Goal: Book appointment/travel/reservation

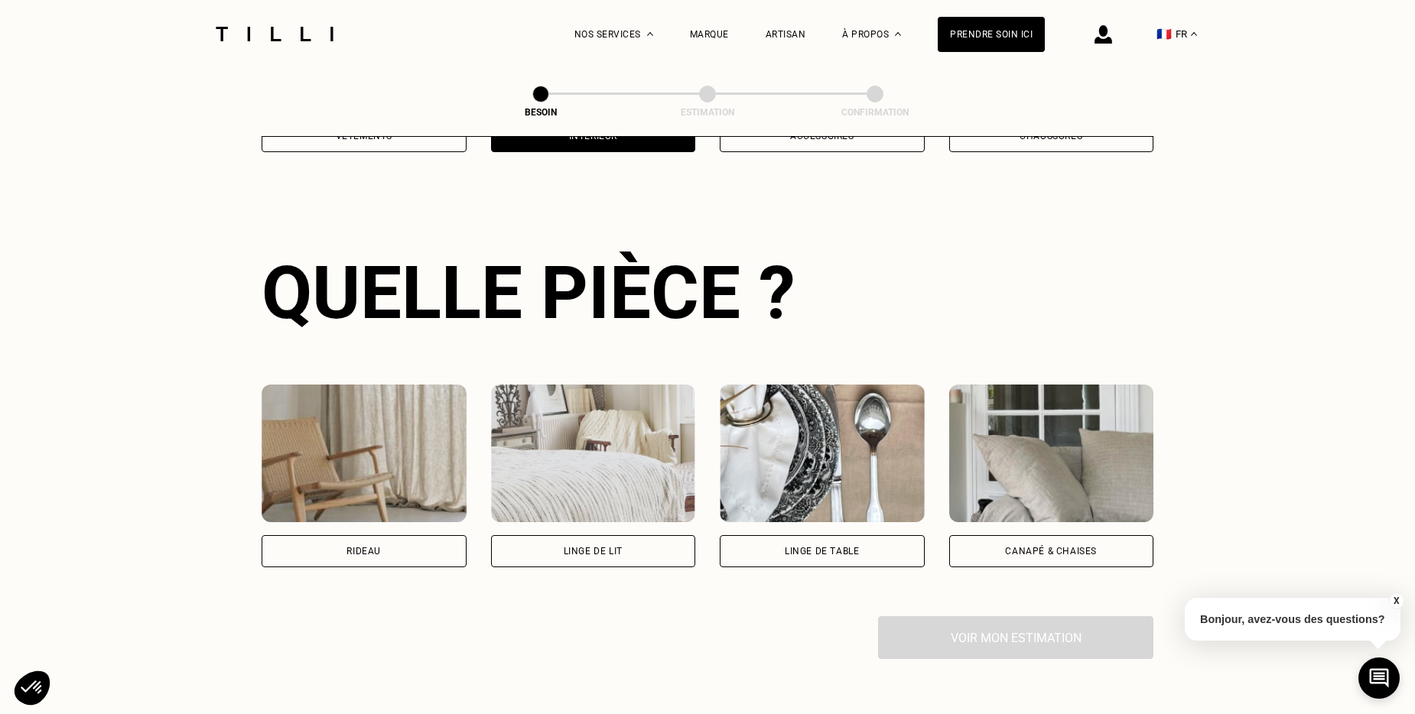
scroll to position [500, 0]
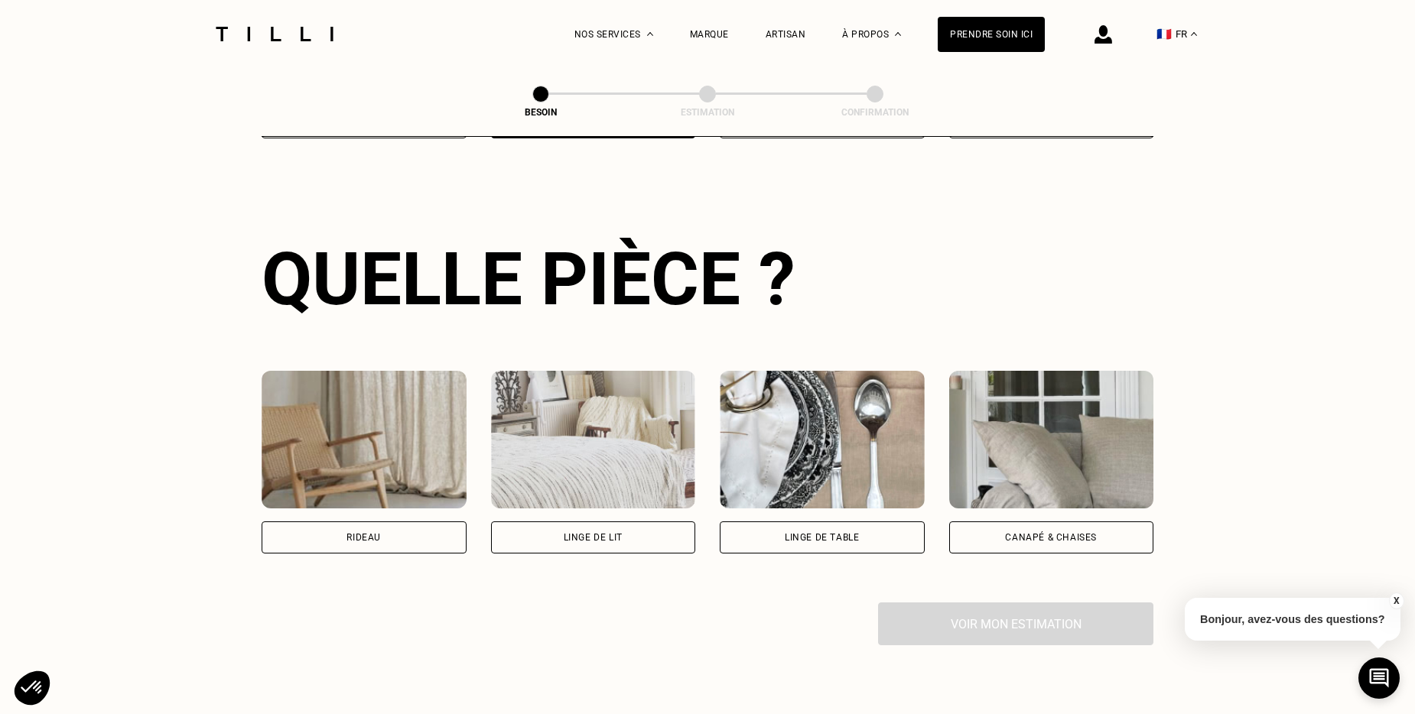
click at [431, 526] on div "Rideau" at bounding box center [364, 538] width 205 height 32
select select "FR"
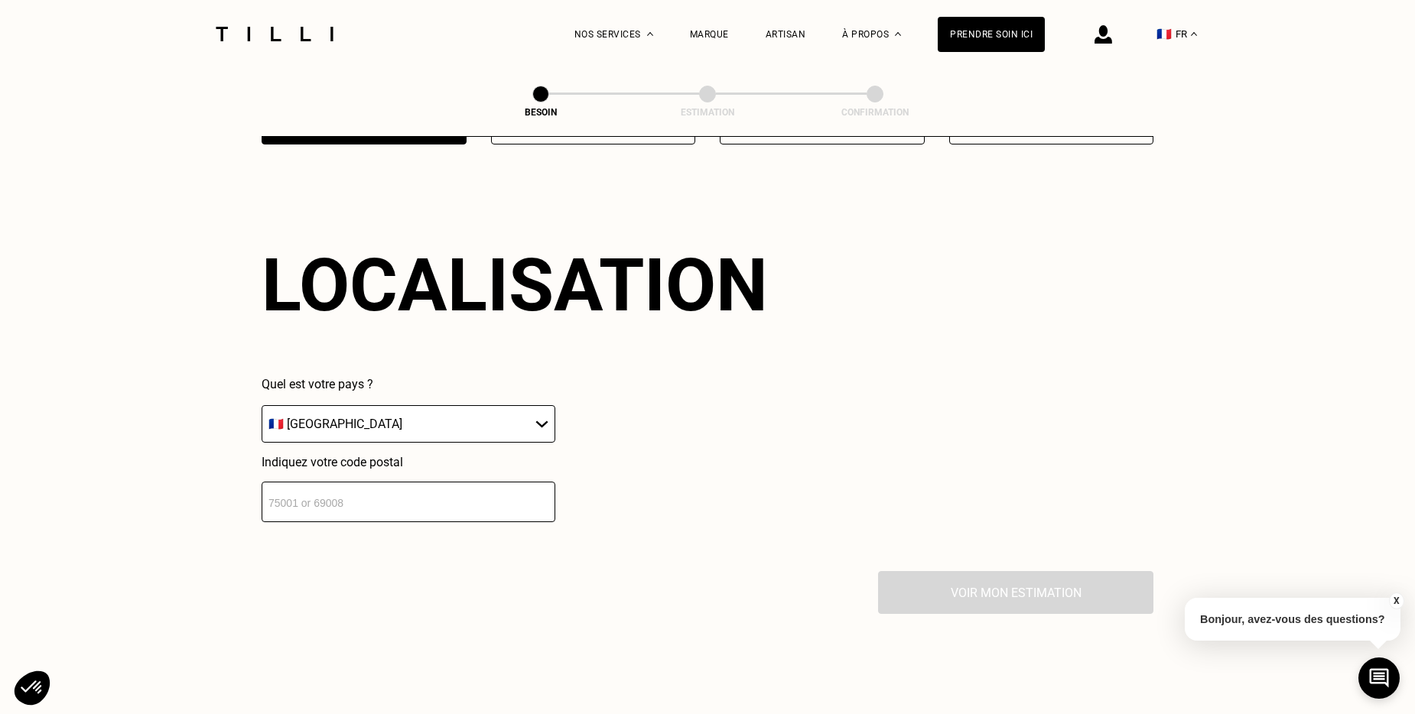
scroll to position [918, 0]
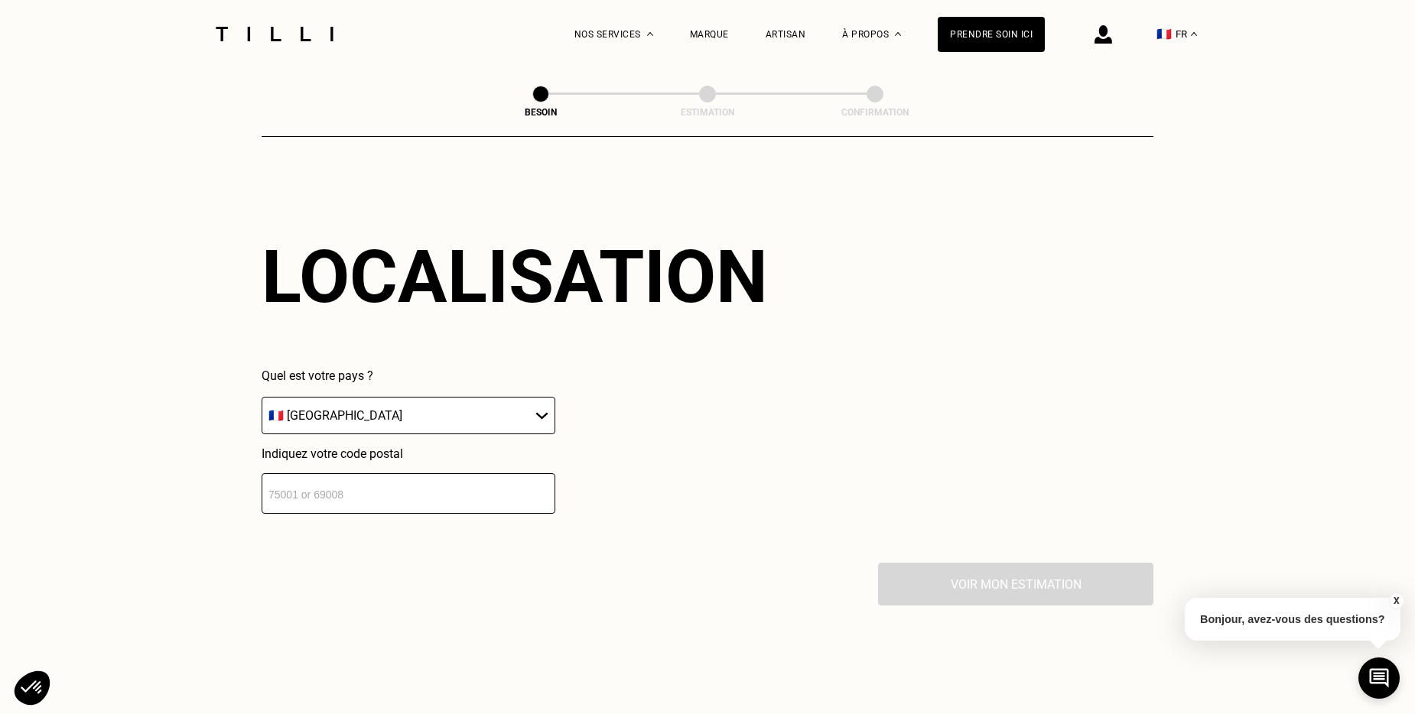
click at [426, 484] on input "number" at bounding box center [409, 493] width 294 height 41
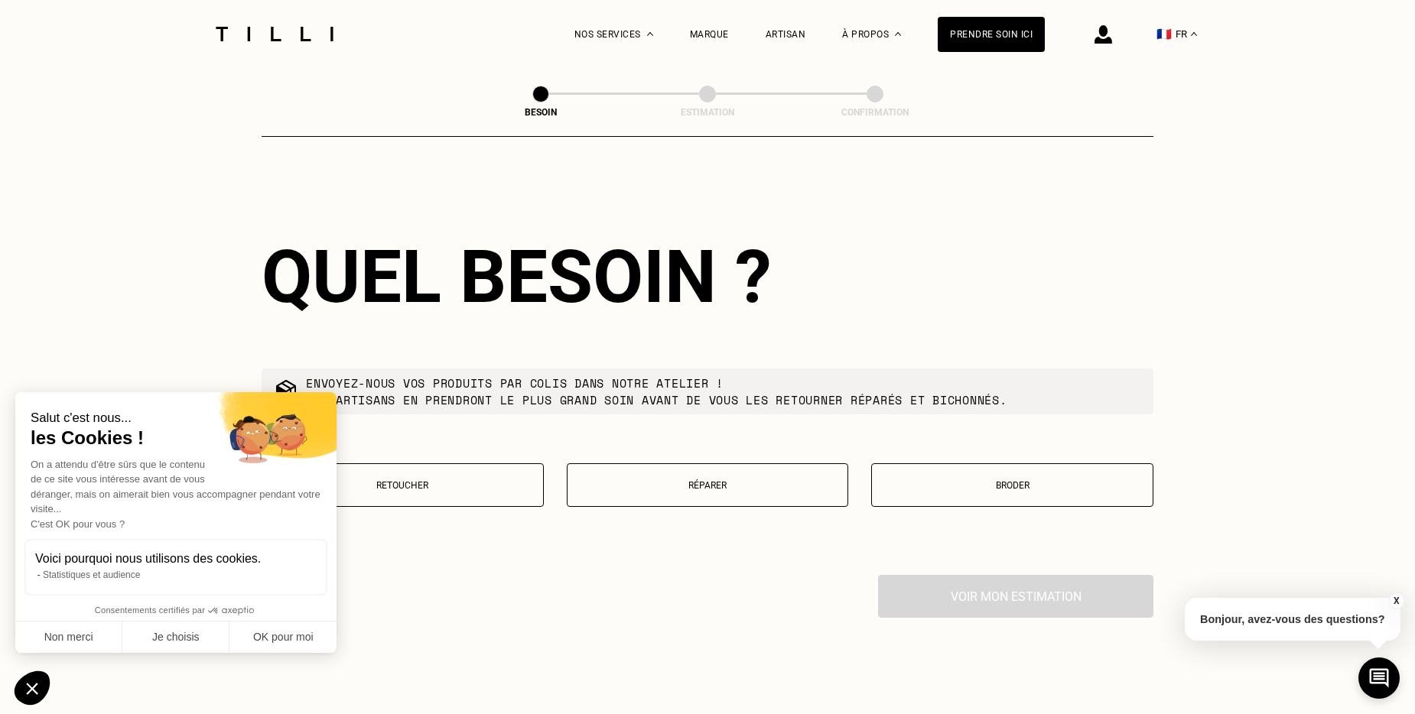
scroll to position [1298, 0]
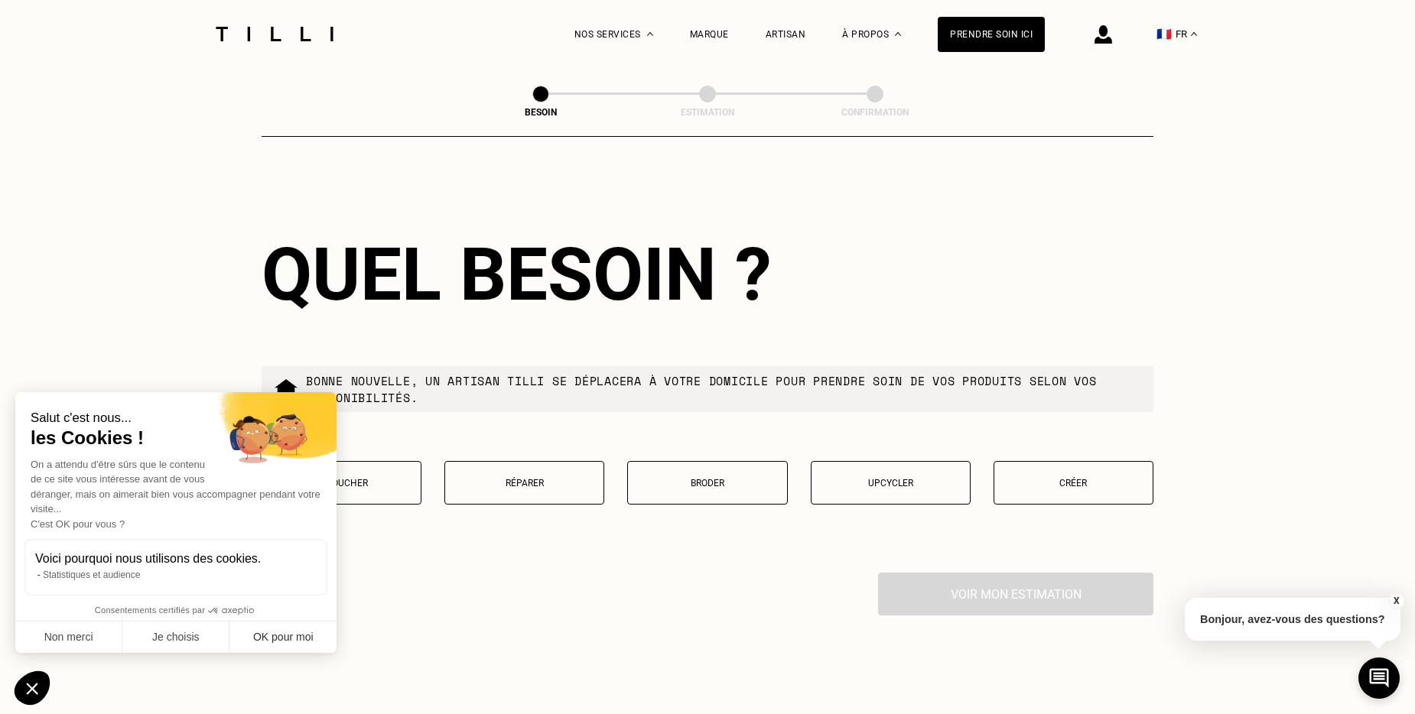
type input "69009"
drag, startPoint x: 307, startPoint y: 643, endPoint x: 453, endPoint y: 629, distance: 146.0
click at [307, 642] on button "OK pour moi" at bounding box center [282, 638] width 107 height 32
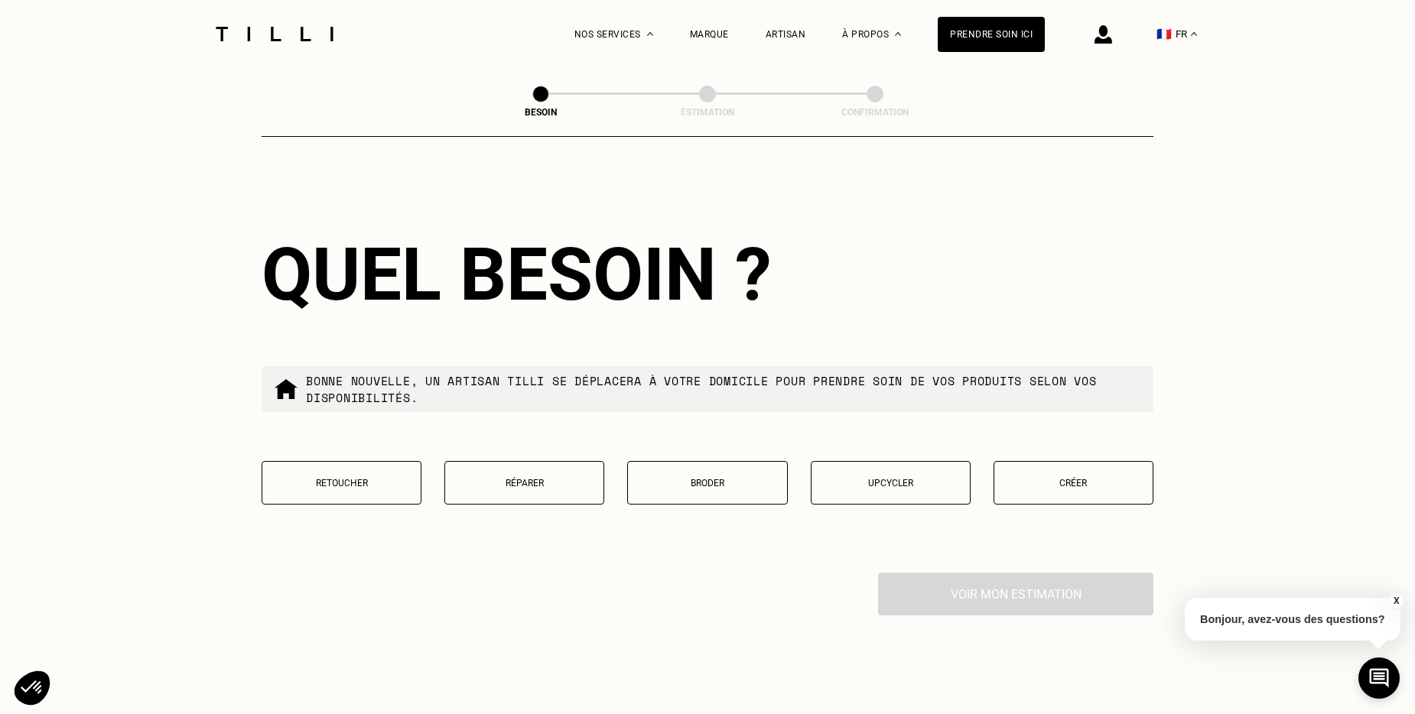
click at [339, 478] on p "Retoucher" at bounding box center [341, 483] width 143 height 11
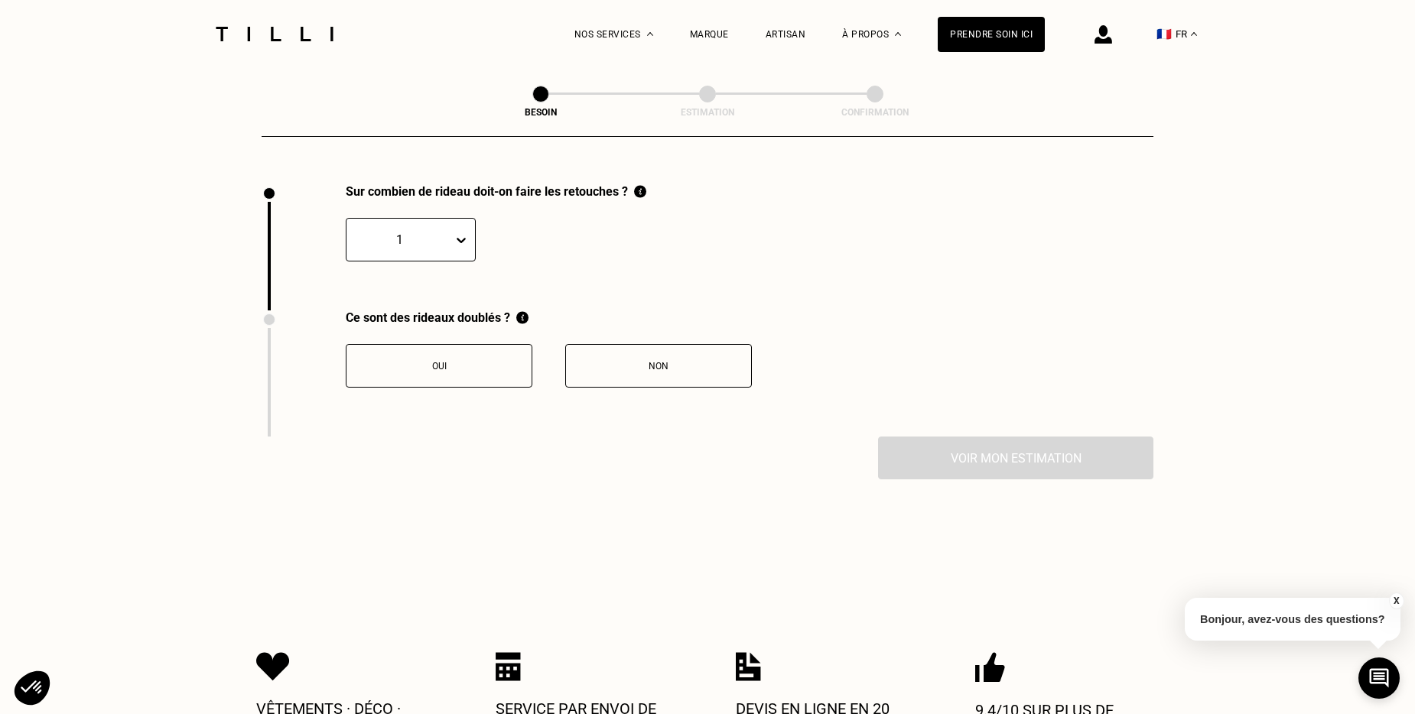
scroll to position [1690, 0]
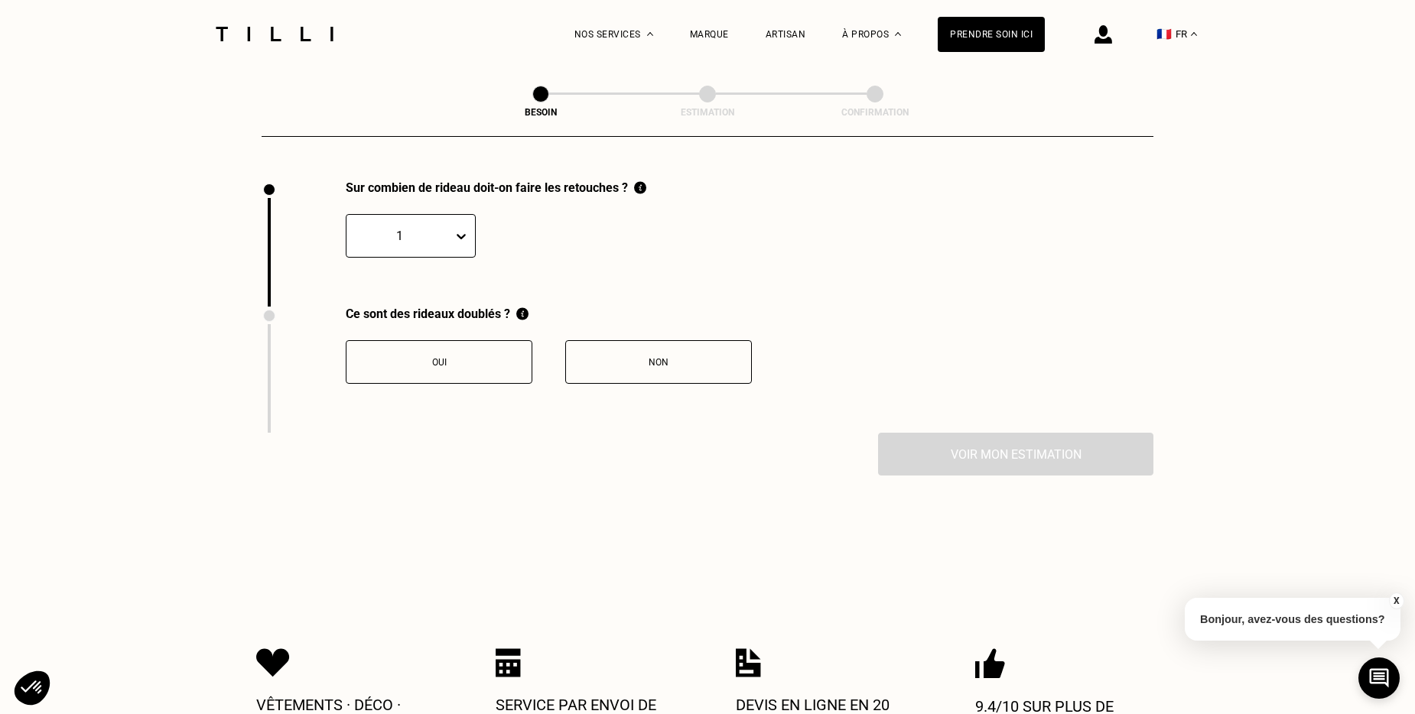
click at [462, 229] on icon at bounding box center [461, 236] width 15 height 15
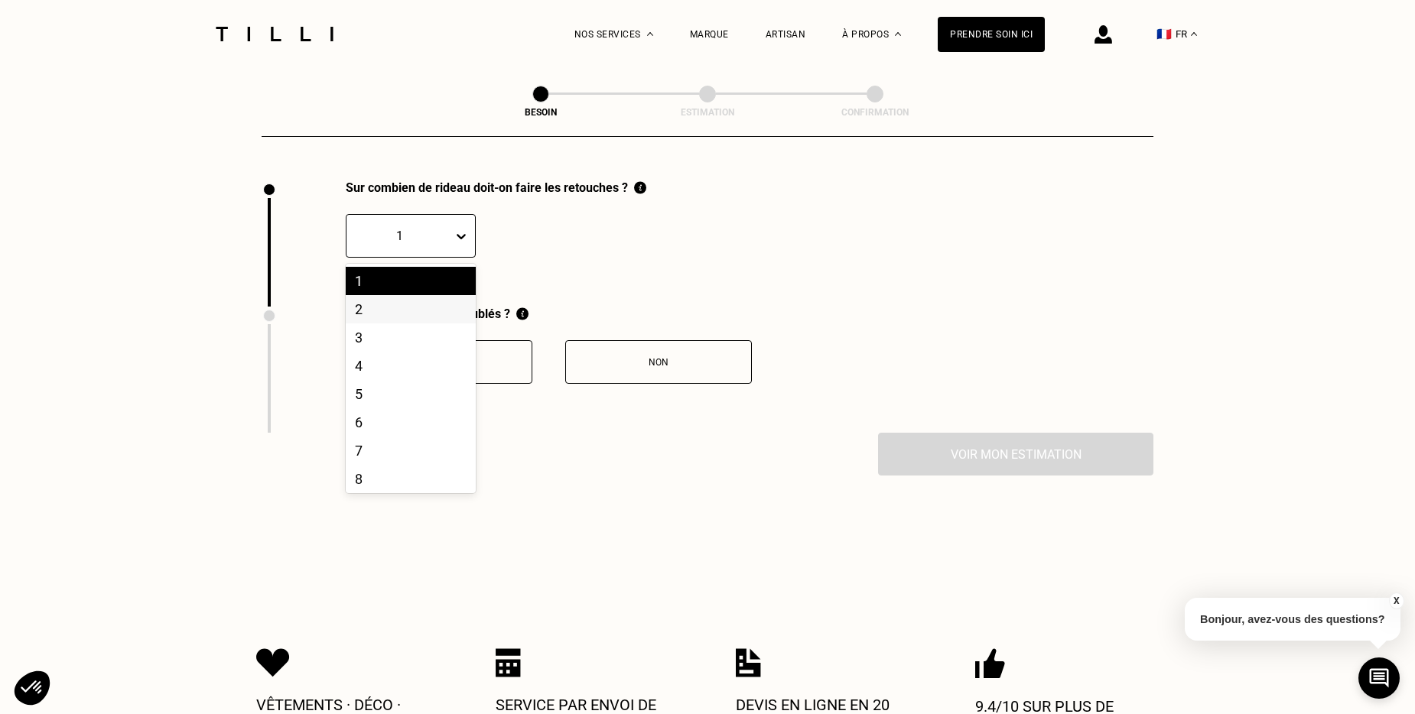
click at [430, 305] on div "2" at bounding box center [411, 309] width 130 height 28
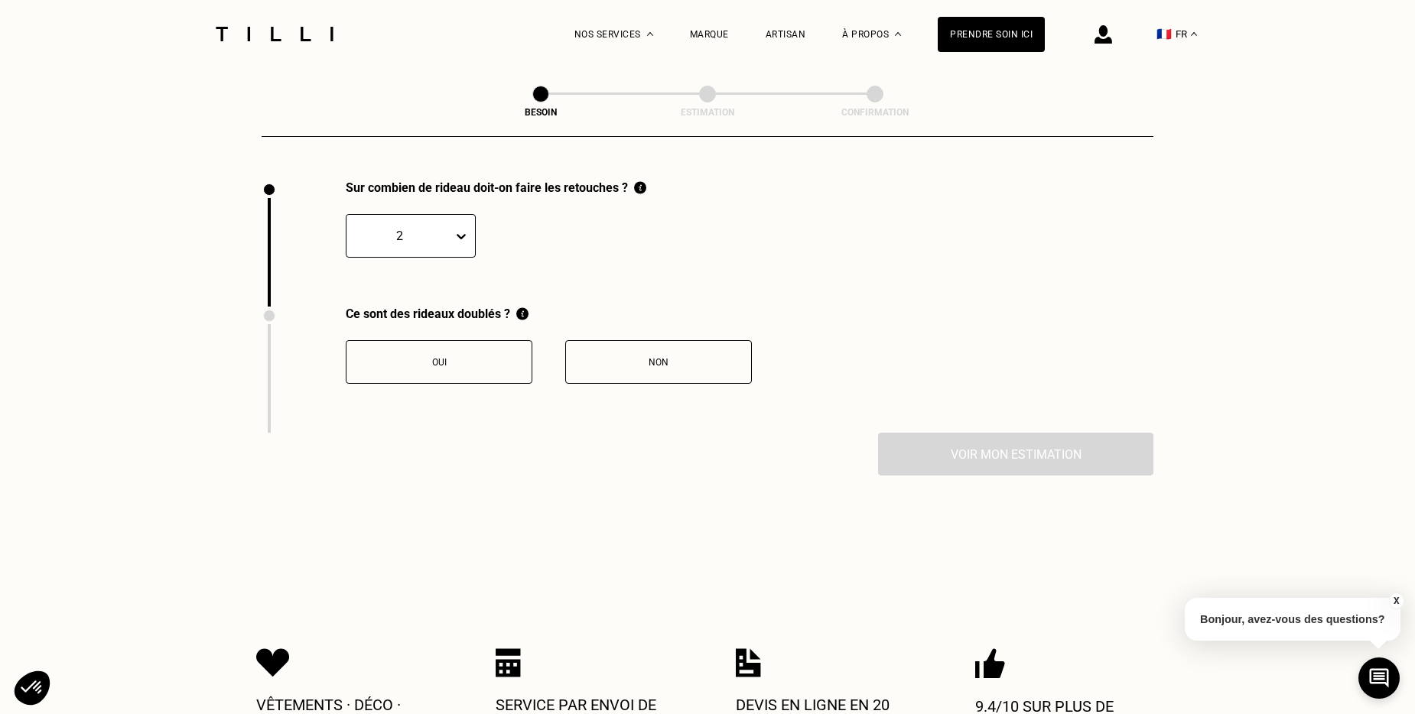
click at [692, 357] on div "Non" at bounding box center [659, 362] width 170 height 11
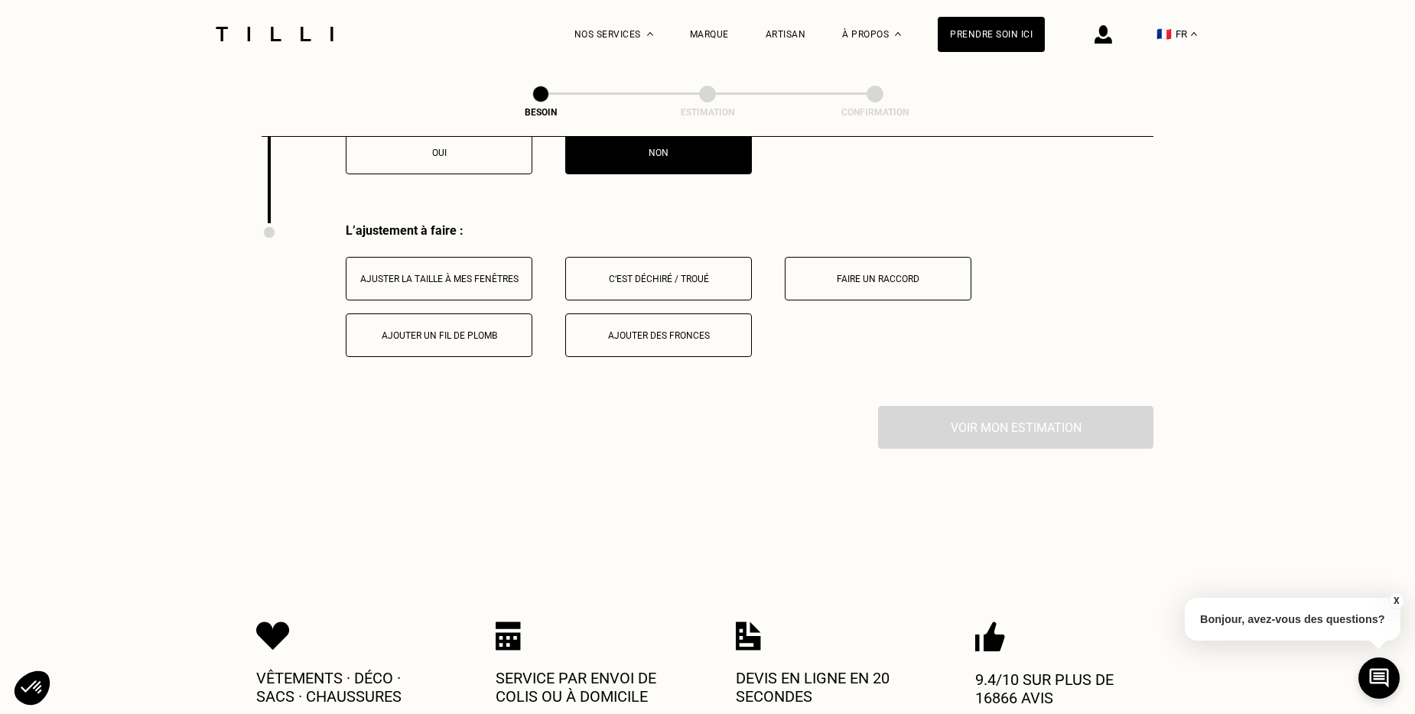
scroll to position [1943, 0]
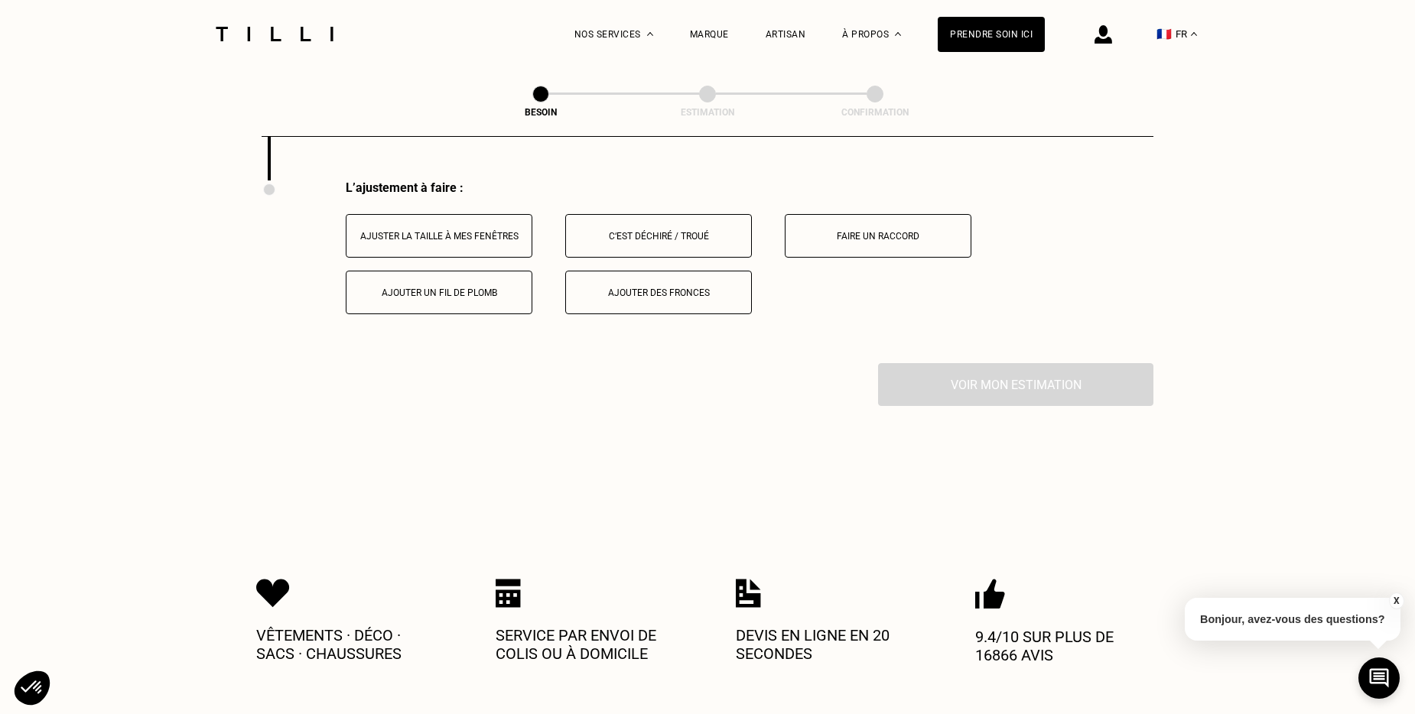
drag, startPoint x: 204, startPoint y: 425, endPoint x: 248, endPoint y: 405, distance: 47.9
click at [489, 235] on button "Ajuster la taille à mes fenêtres" at bounding box center [439, 236] width 187 height 44
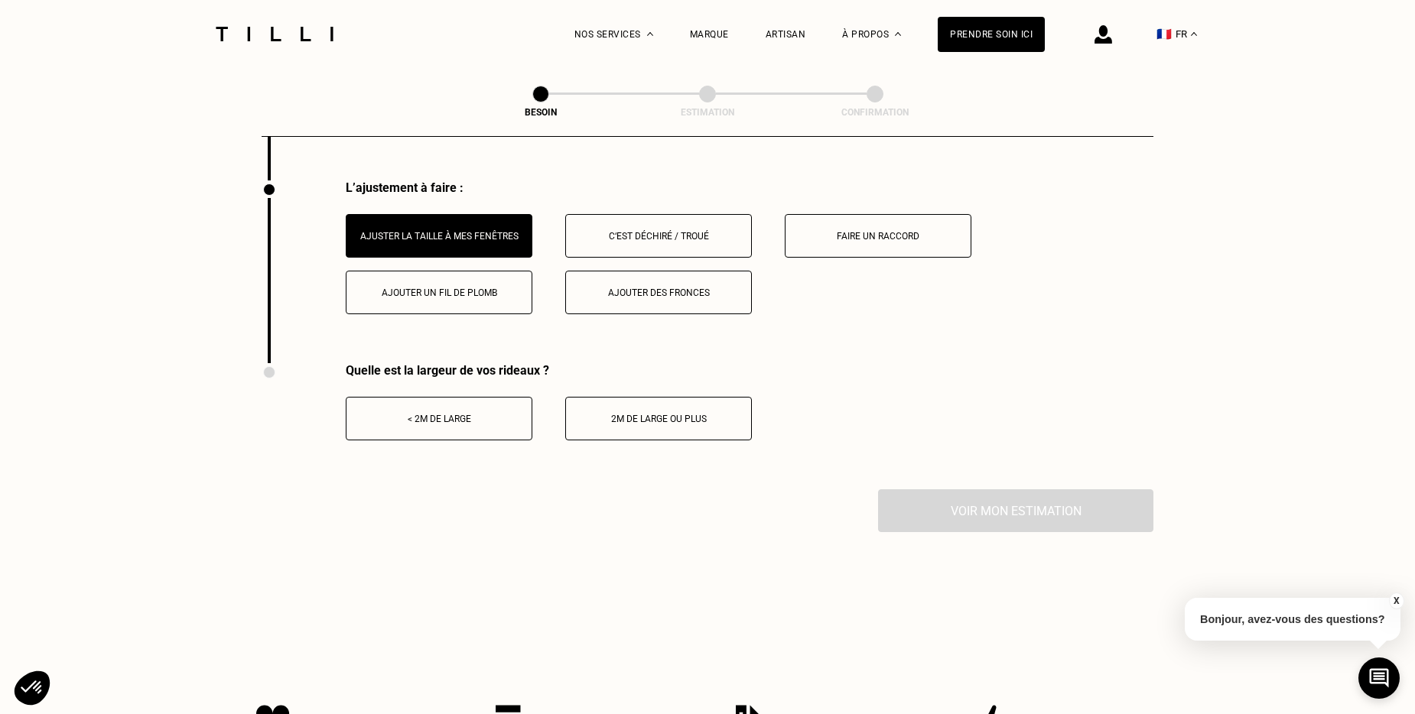
click at [678, 288] on div "Ajouter des fronces" at bounding box center [659, 293] width 170 height 11
click at [639, 414] on div "2m de large ou plus" at bounding box center [659, 419] width 170 height 11
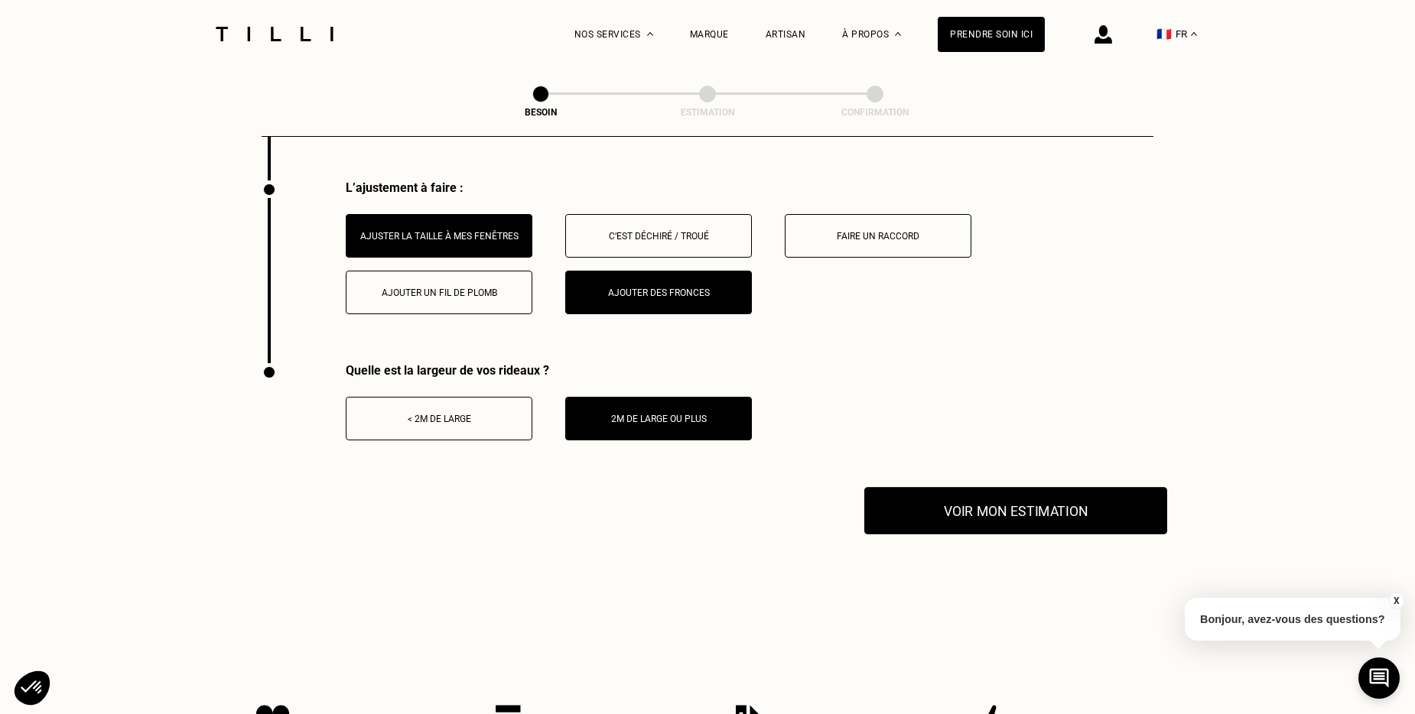
click at [1055, 514] on button "Voir mon estimation" at bounding box center [1015, 510] width 303 height 47
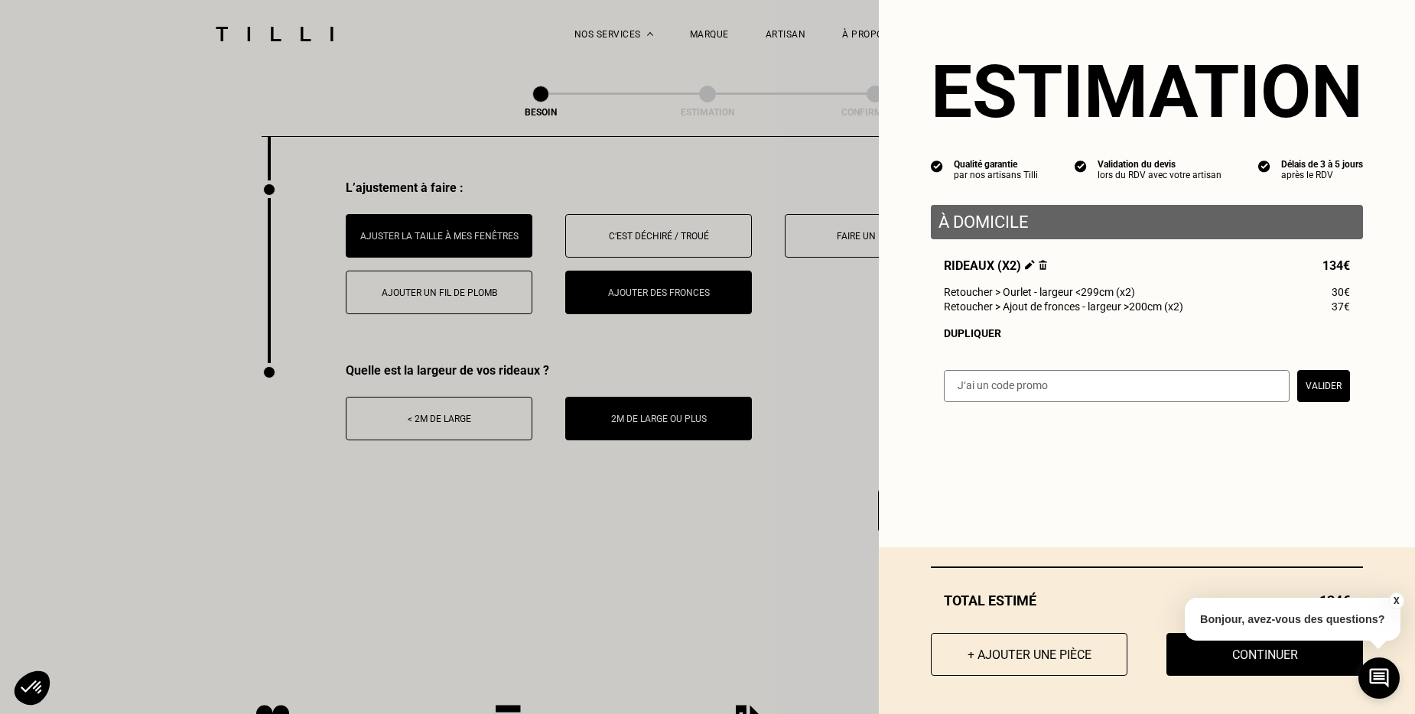
drag, startPoint x: 608, startPoint y: 608, endPoint x: 626, endPoint y: 538, distance: 71.8
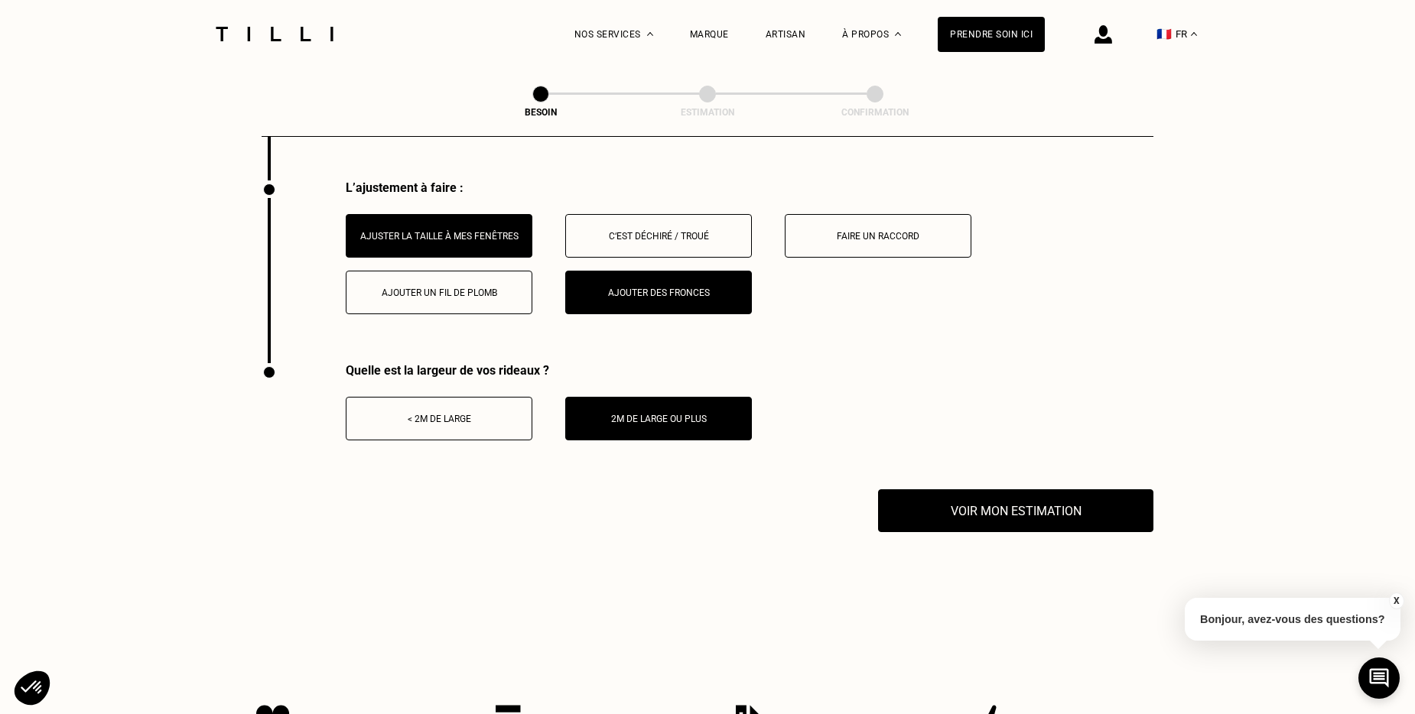
click at [439, 420] on button "< 2m de large" at bounding box center [439, 419] width 187 height 44
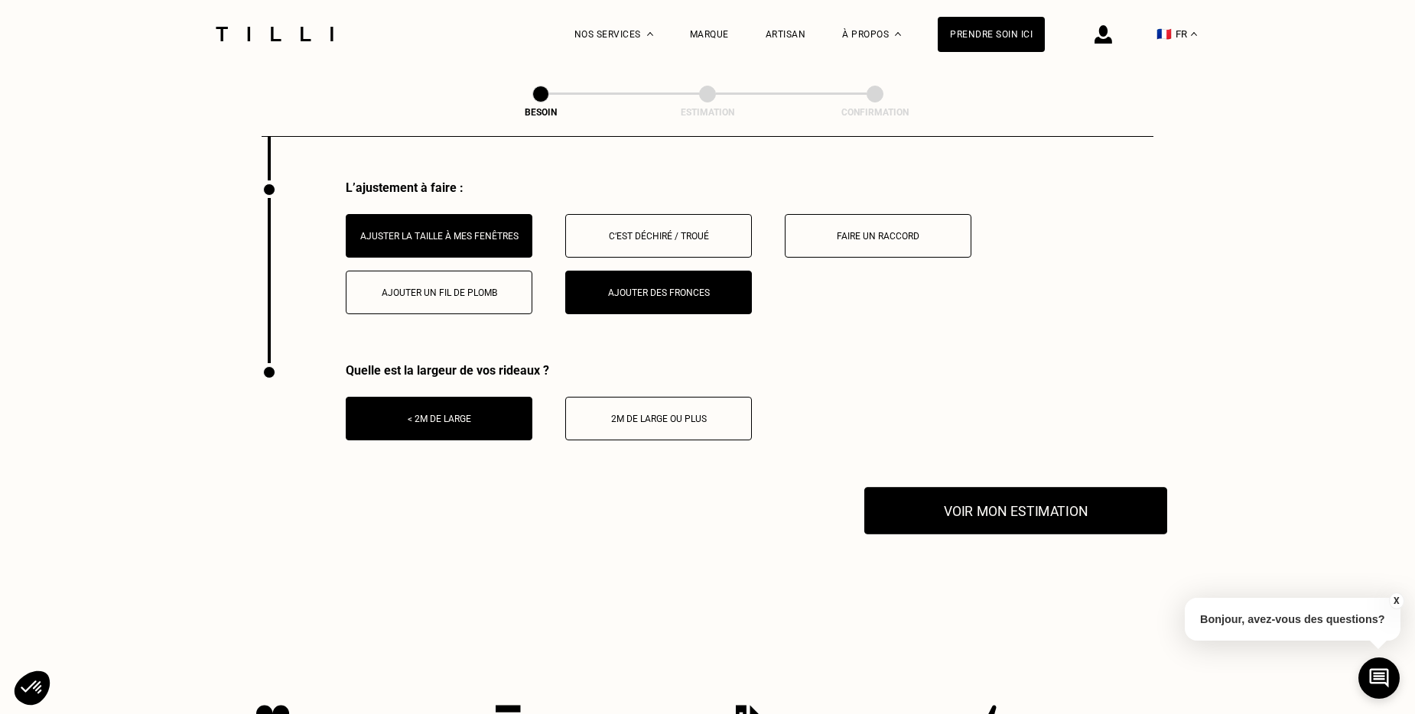
click at [974, 509] on button "Voir mon estimation" at bounding box center [1015, 510] width 303 height 47
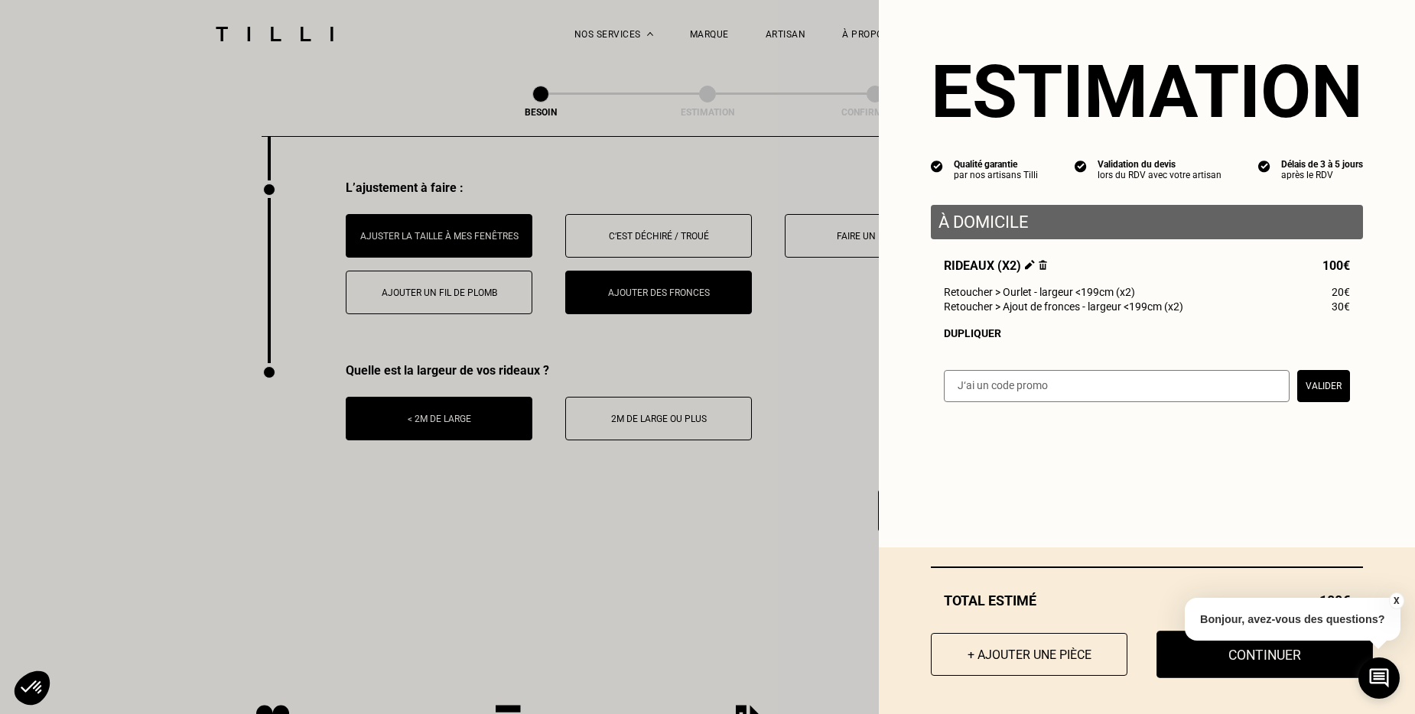
click at [1219, 658] on button "Continuer" at bounding box center [1265, 654] width 216 height 47
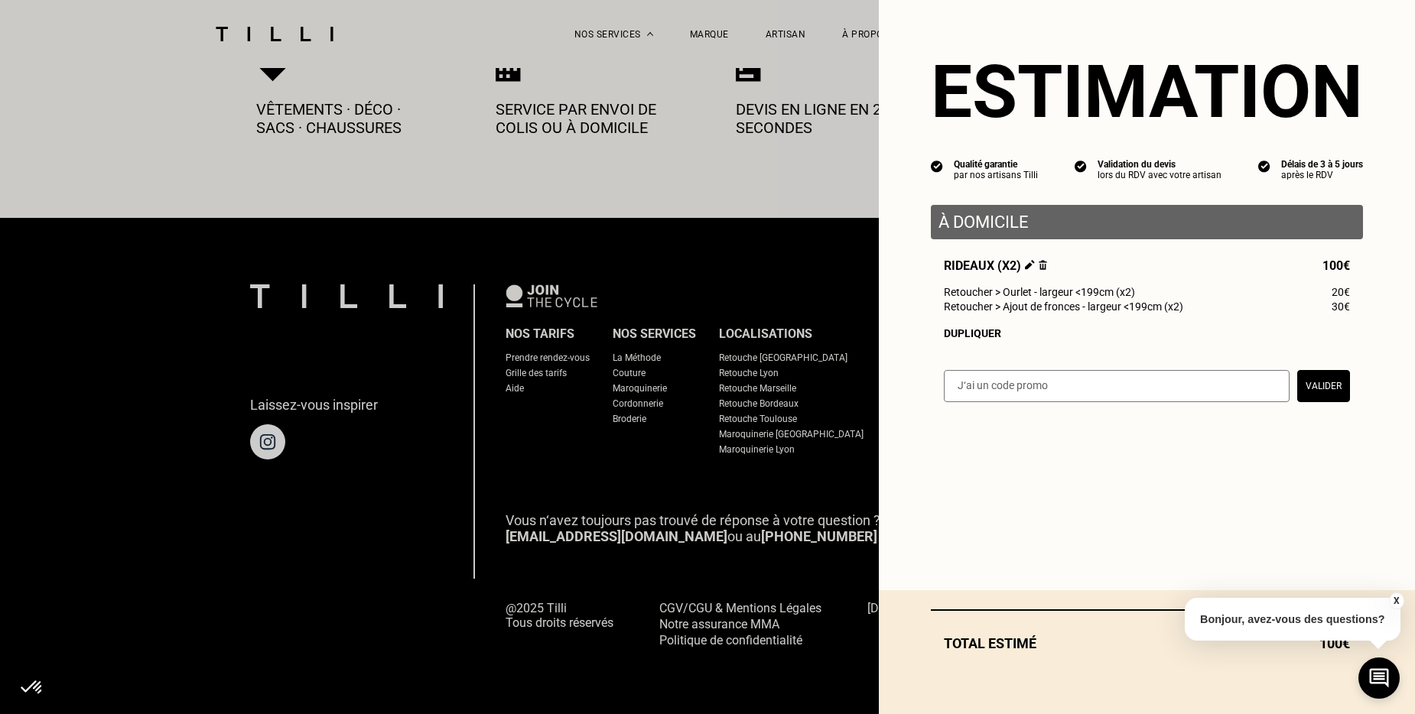
scroll to position [835, 0]
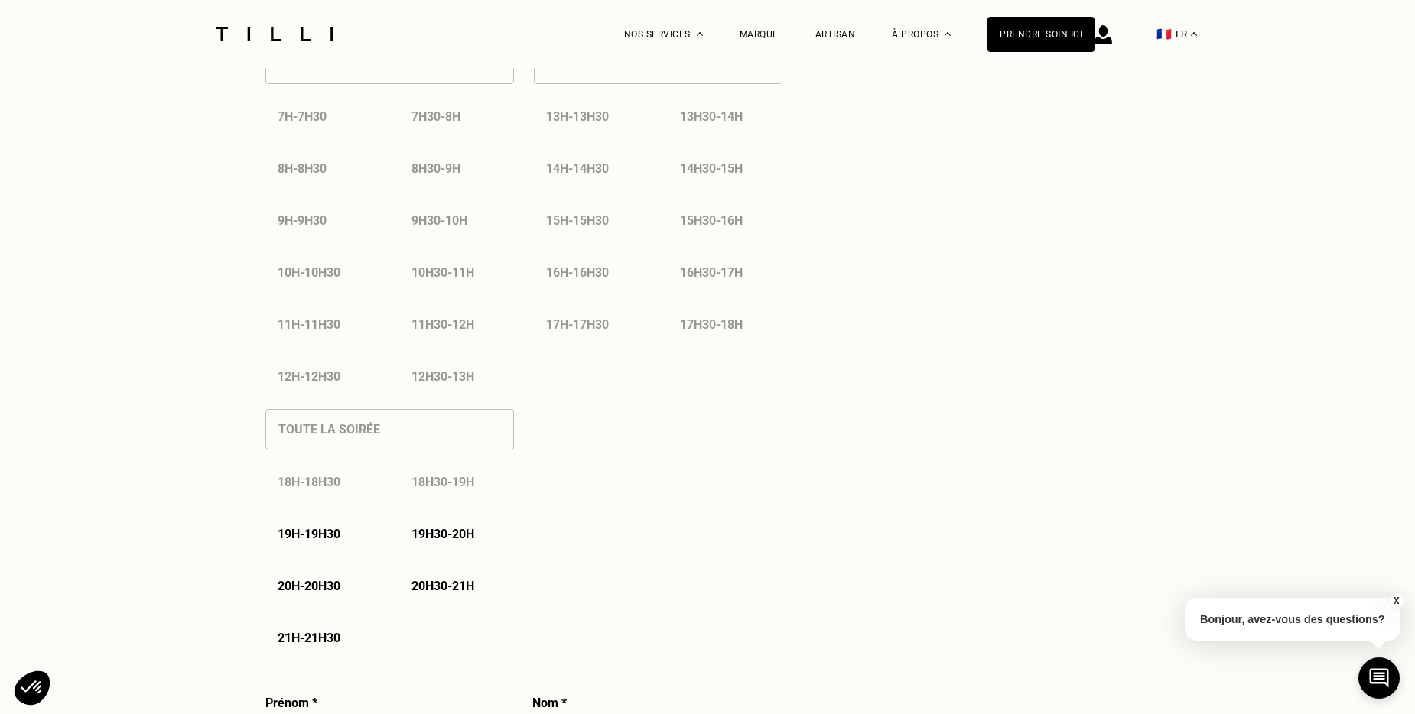
select select "FR"
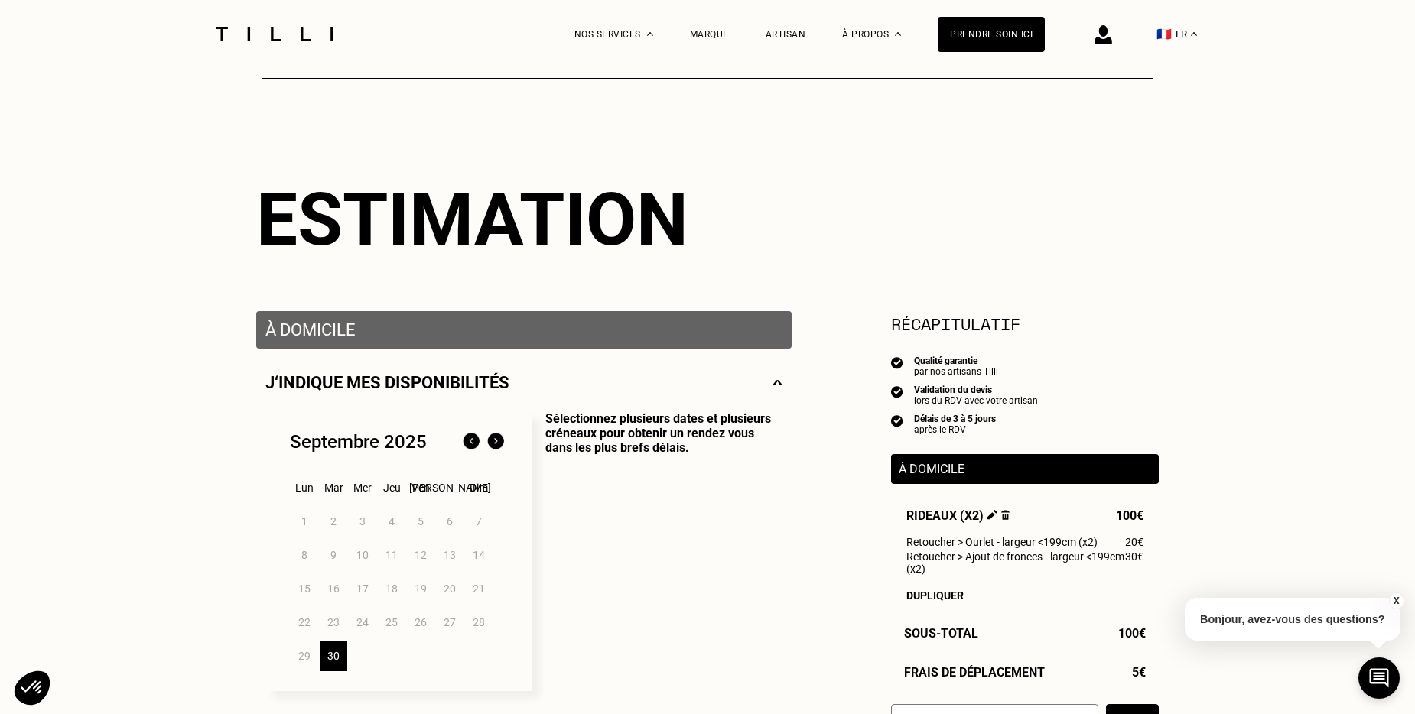
scroll to position [76, 0]
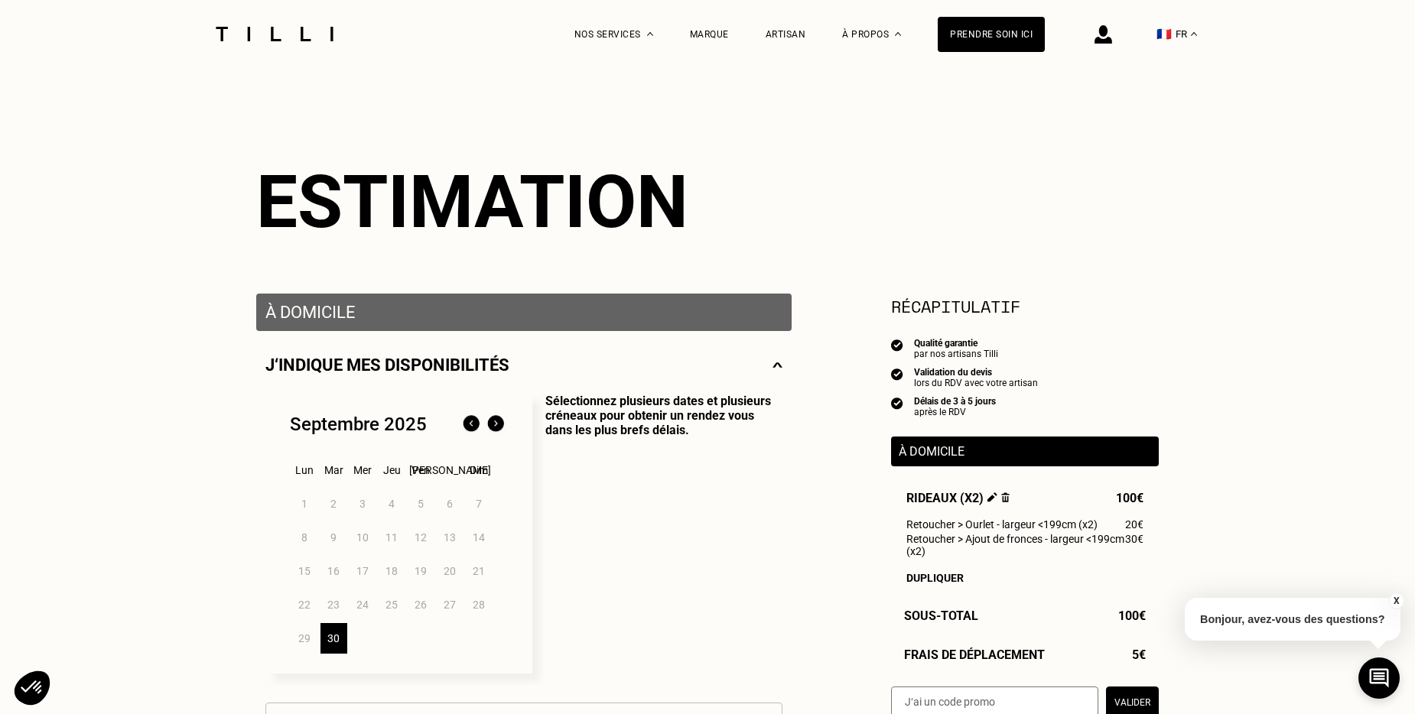
click at [498, 427] on img at bounding box center [495, 424] width 24 height 24
click at [366, 509] on div "1" at bounding box center [363, 504] width 27 height 31
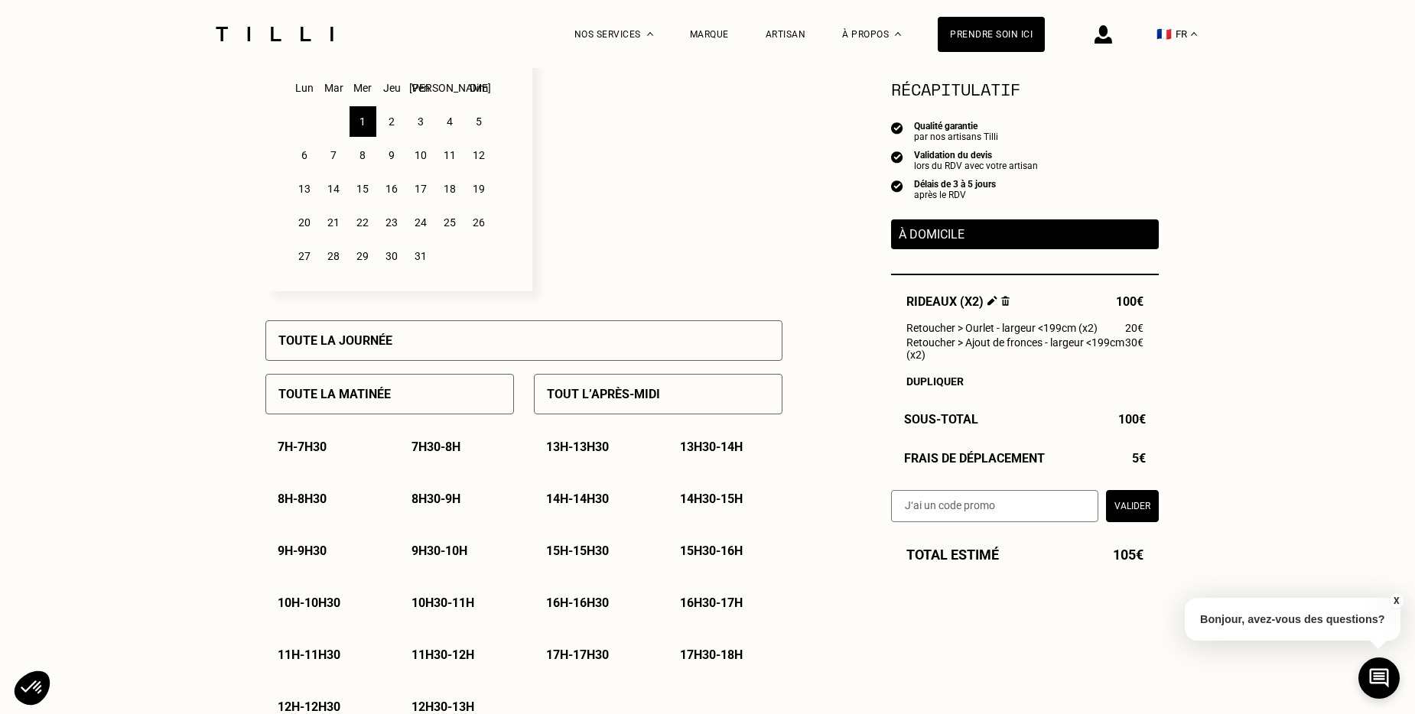
scroll to position [535, 0]
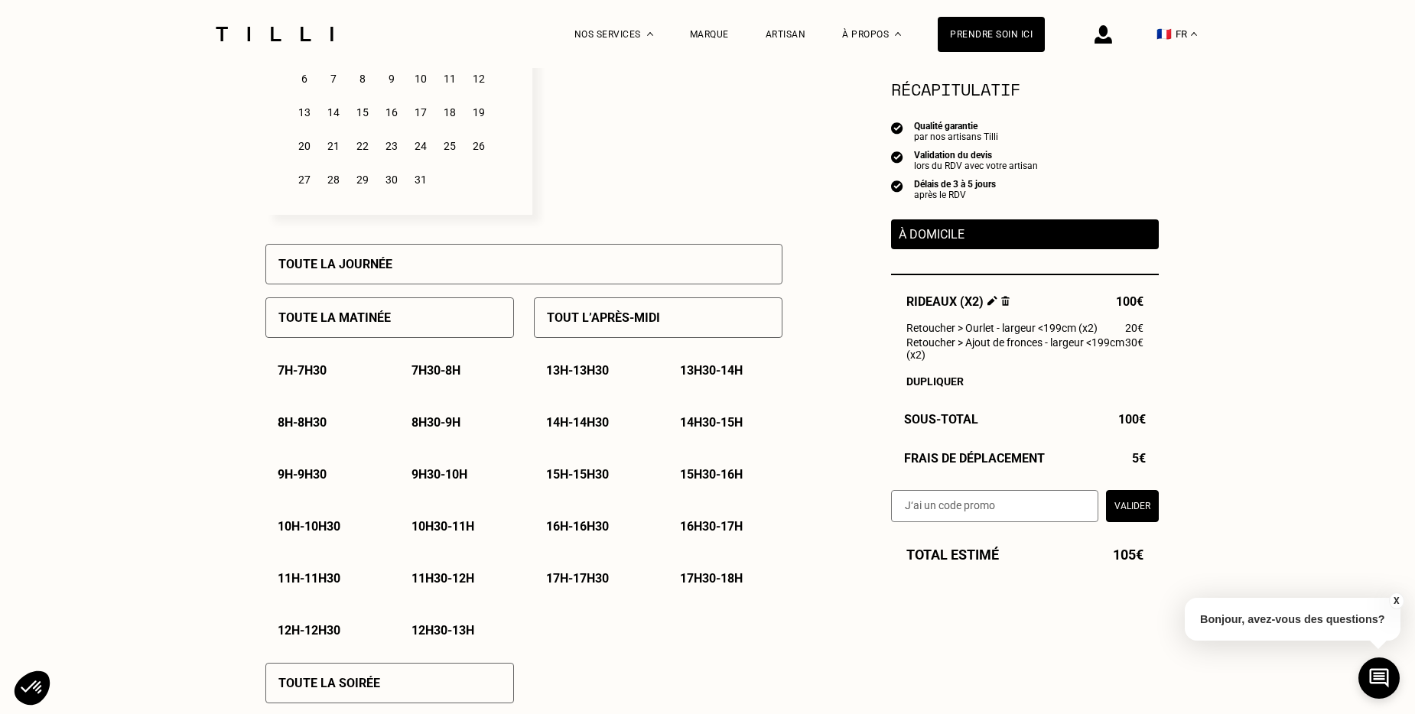
click at [728, 375] on p "13h30 - 14h" at bounding box center [711, 370] width 63 height 15
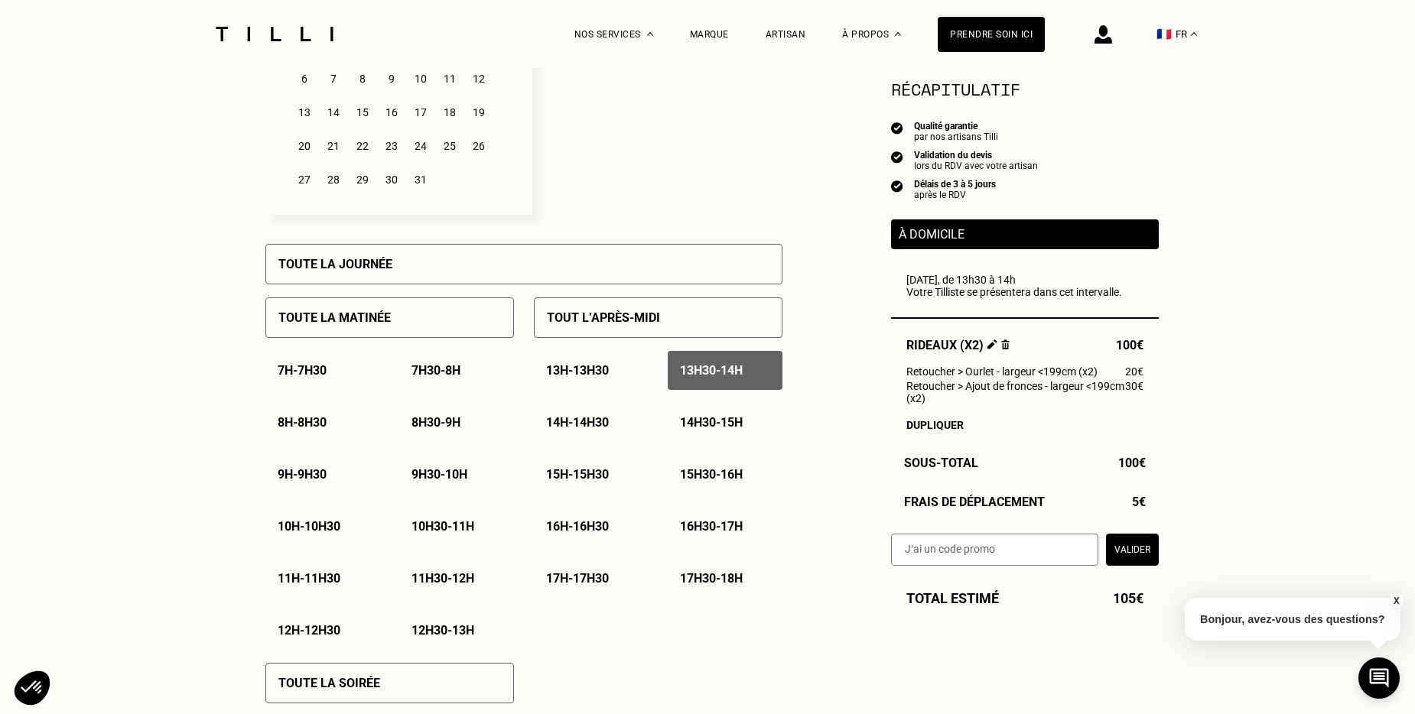
click at [602, 427] on p "14h - 14h30" at bounding box center [577, 422] width 63 height 15
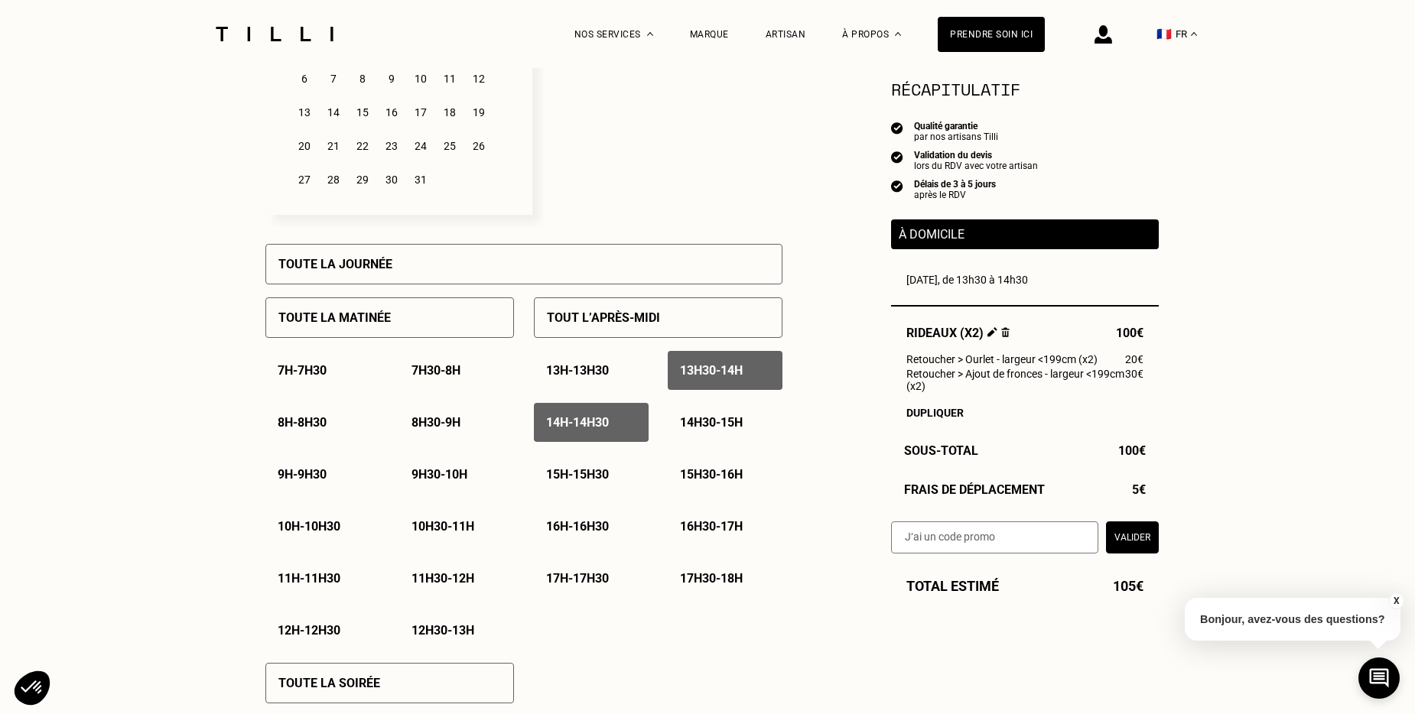
click at [687, 429] on p "14h30 - 15h" at bounding box center [711, 422] width 63 height 15
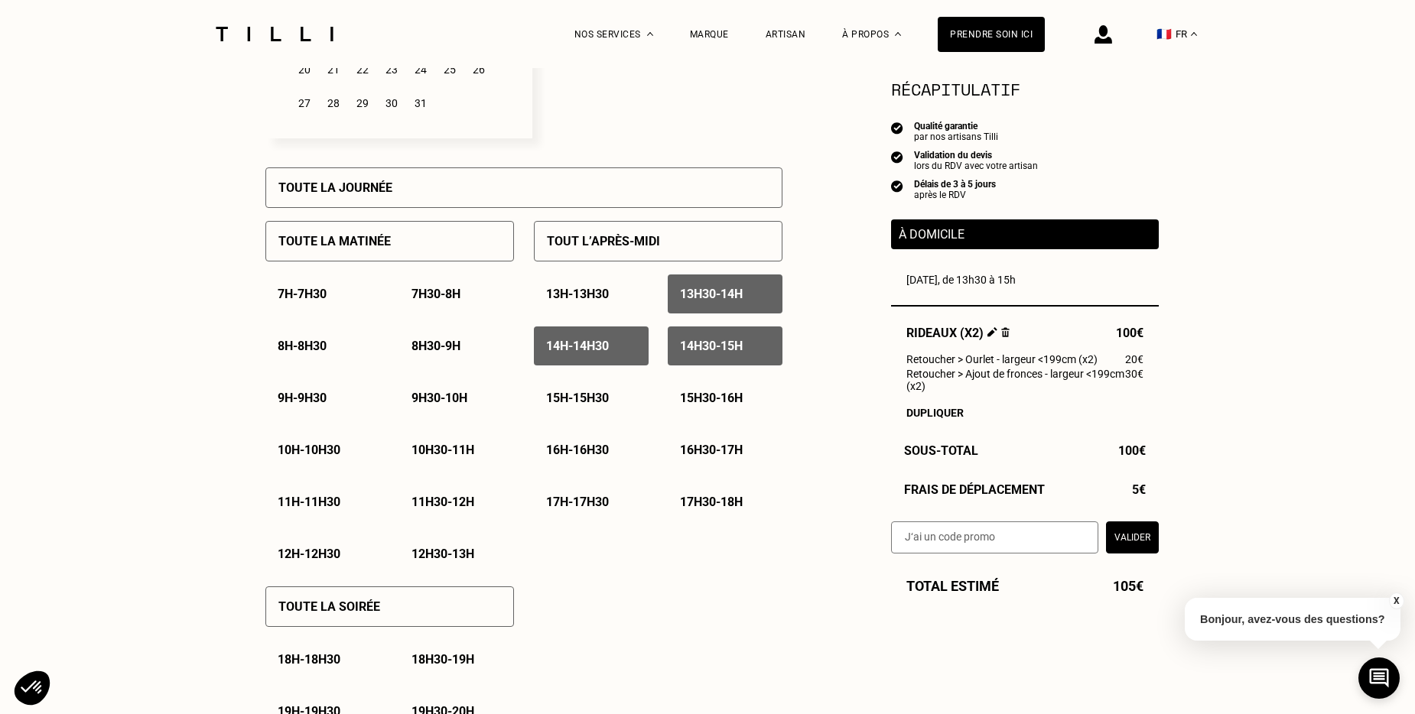
click at [726, 345] on p "14h30 - 15h" at bounding box center [711, 346] width 63 height 15
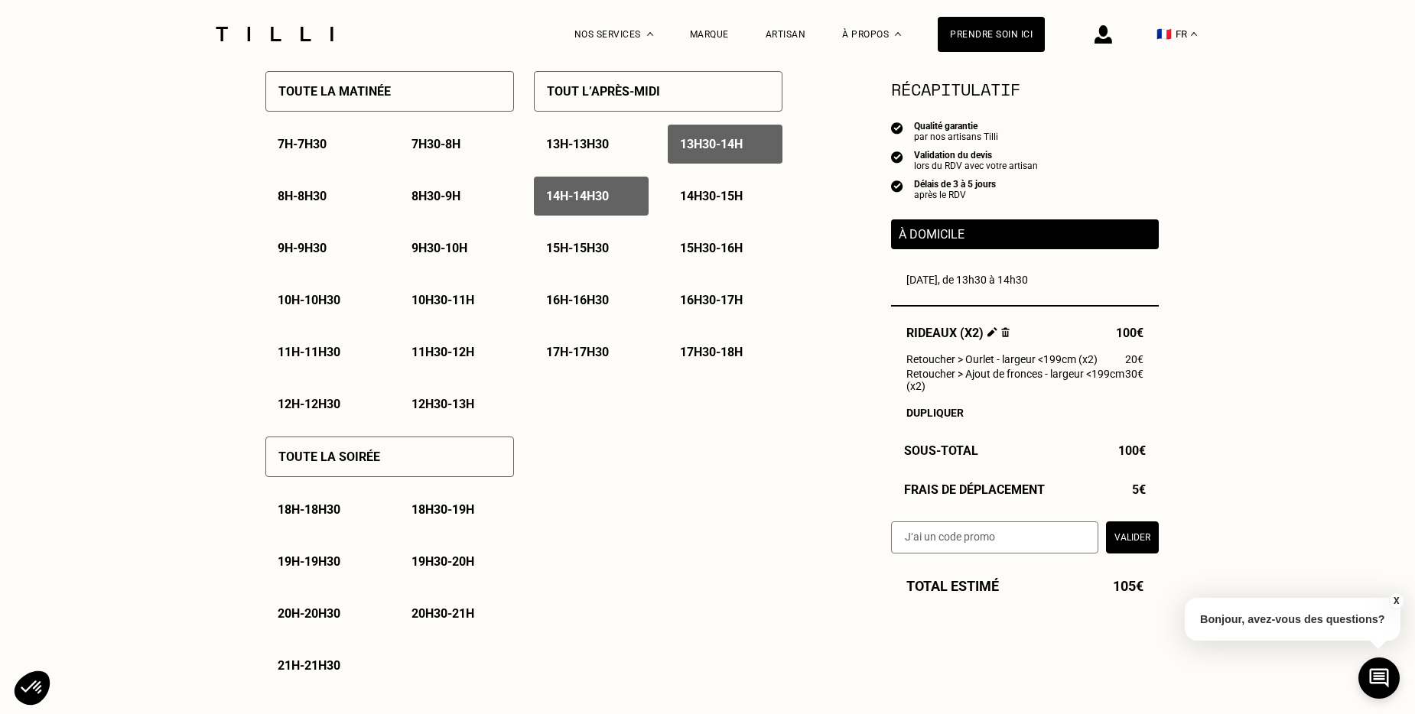
scroll to position [765, 0]
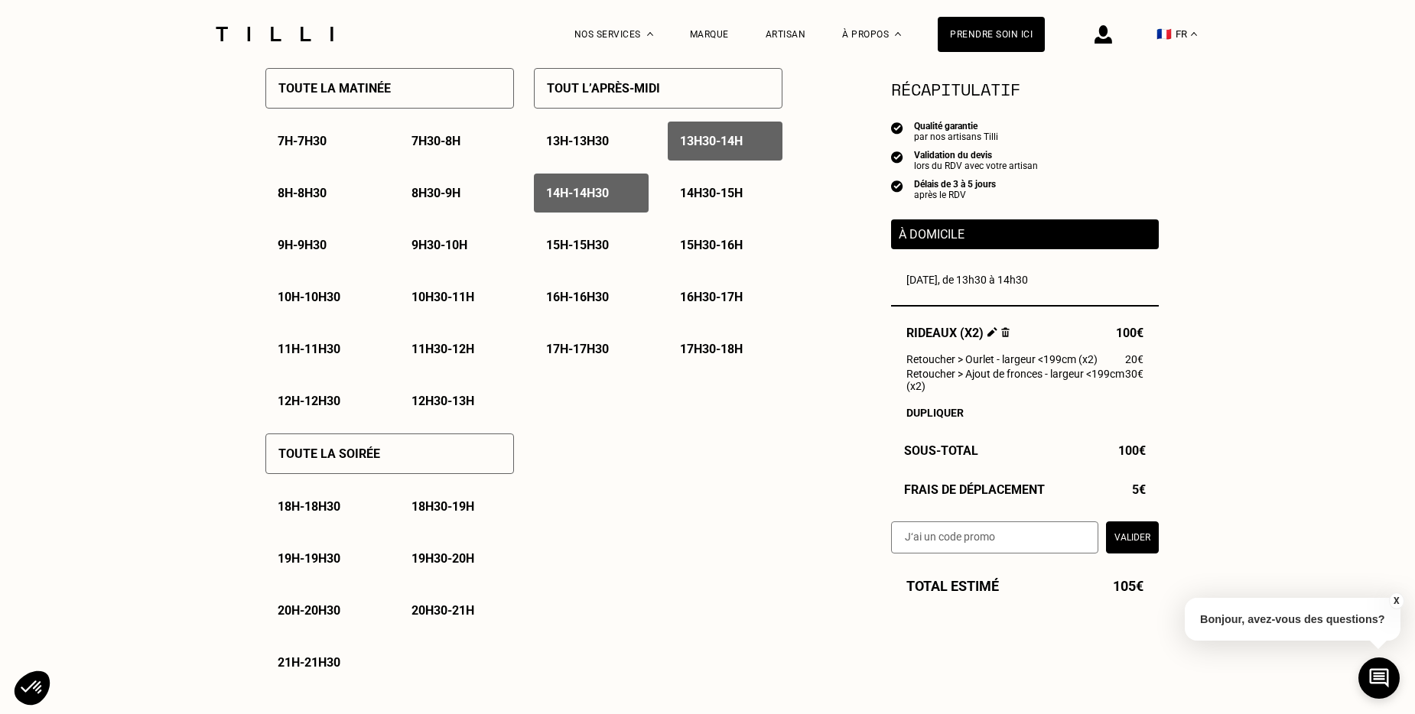
click at [421, 460] on div "Toute la soirée" at bounding box center [389, 454] width 249 height 41
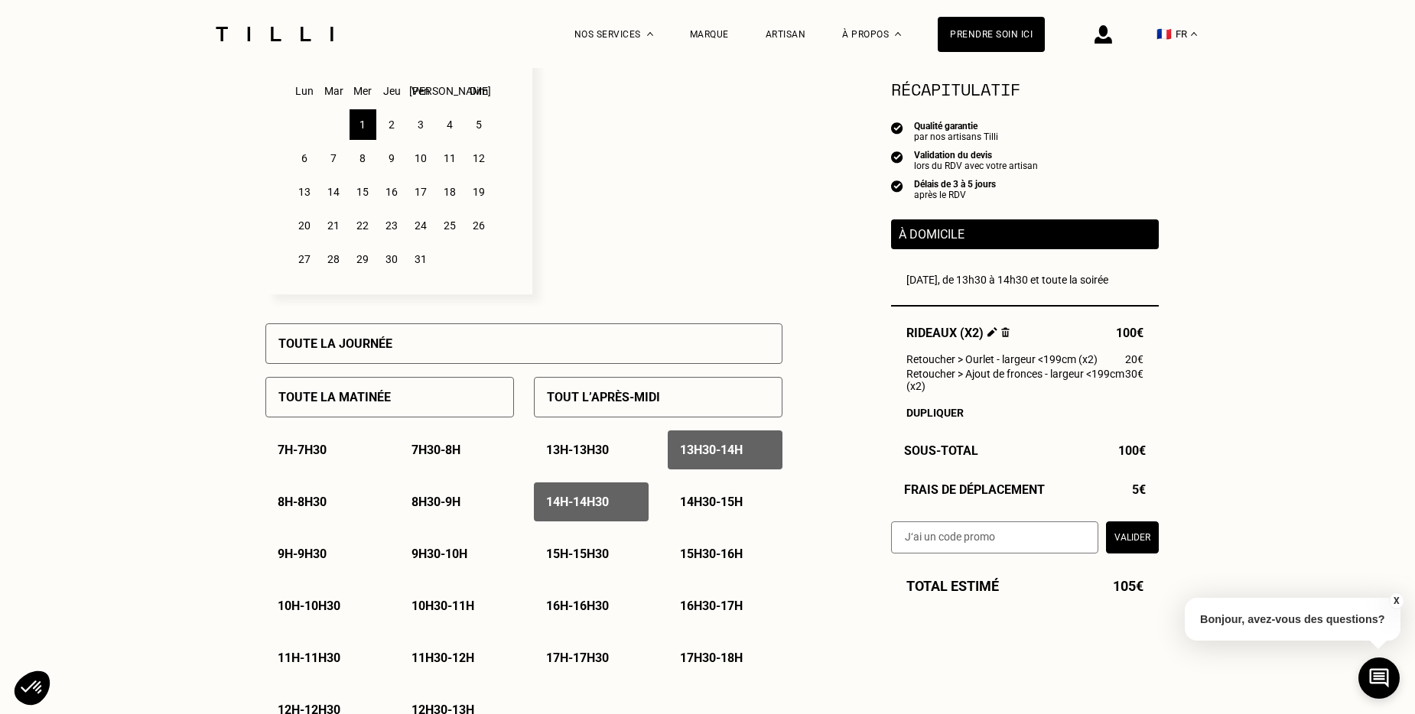
scroll to position [382, 0]
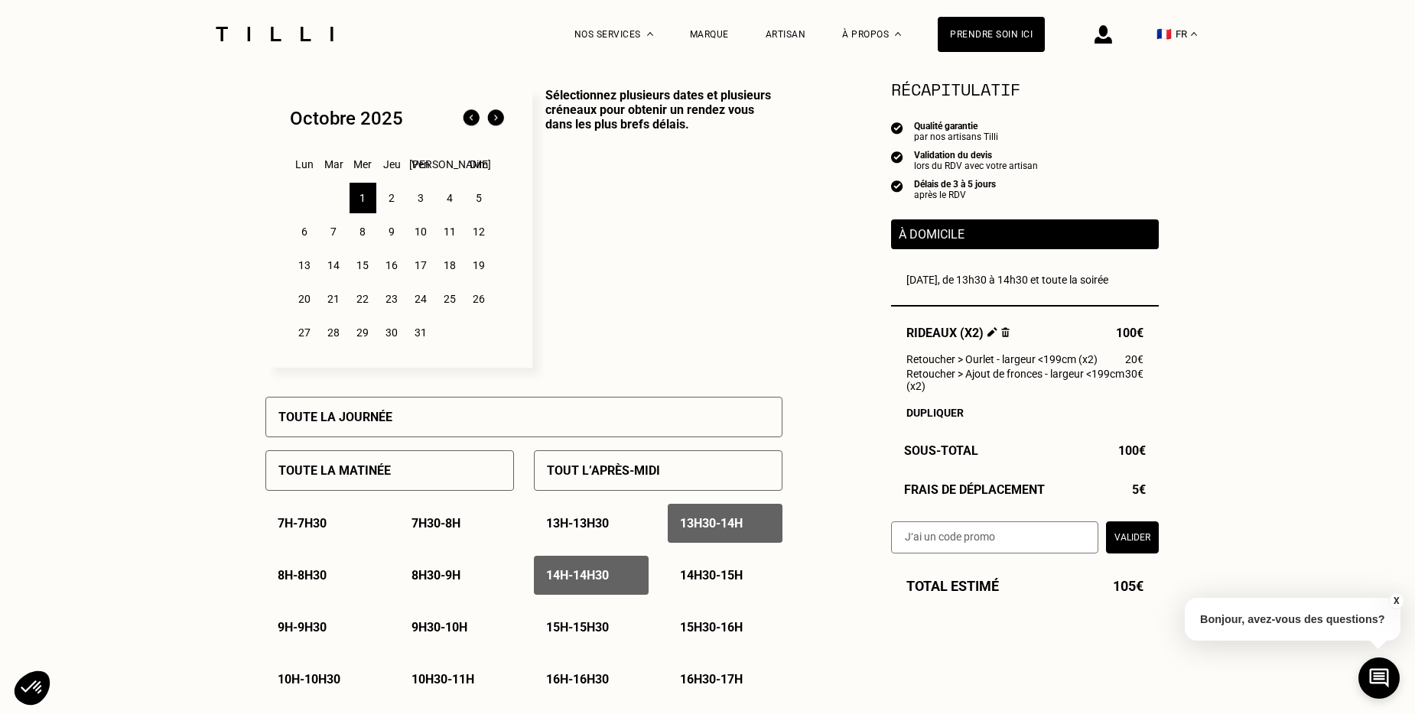
click at [393, 202] on div "2" at bounding box center [392, 198] width 27 height 31
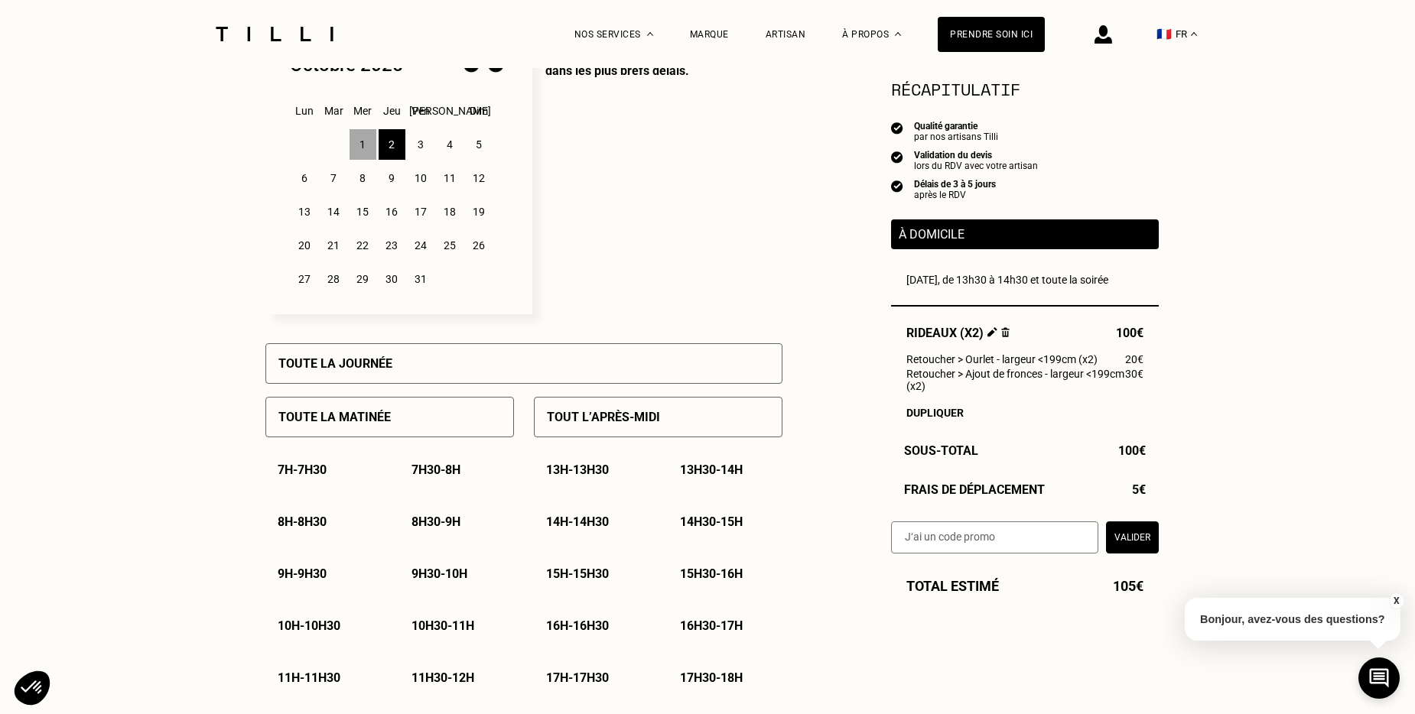
scroll to position [459, 0]
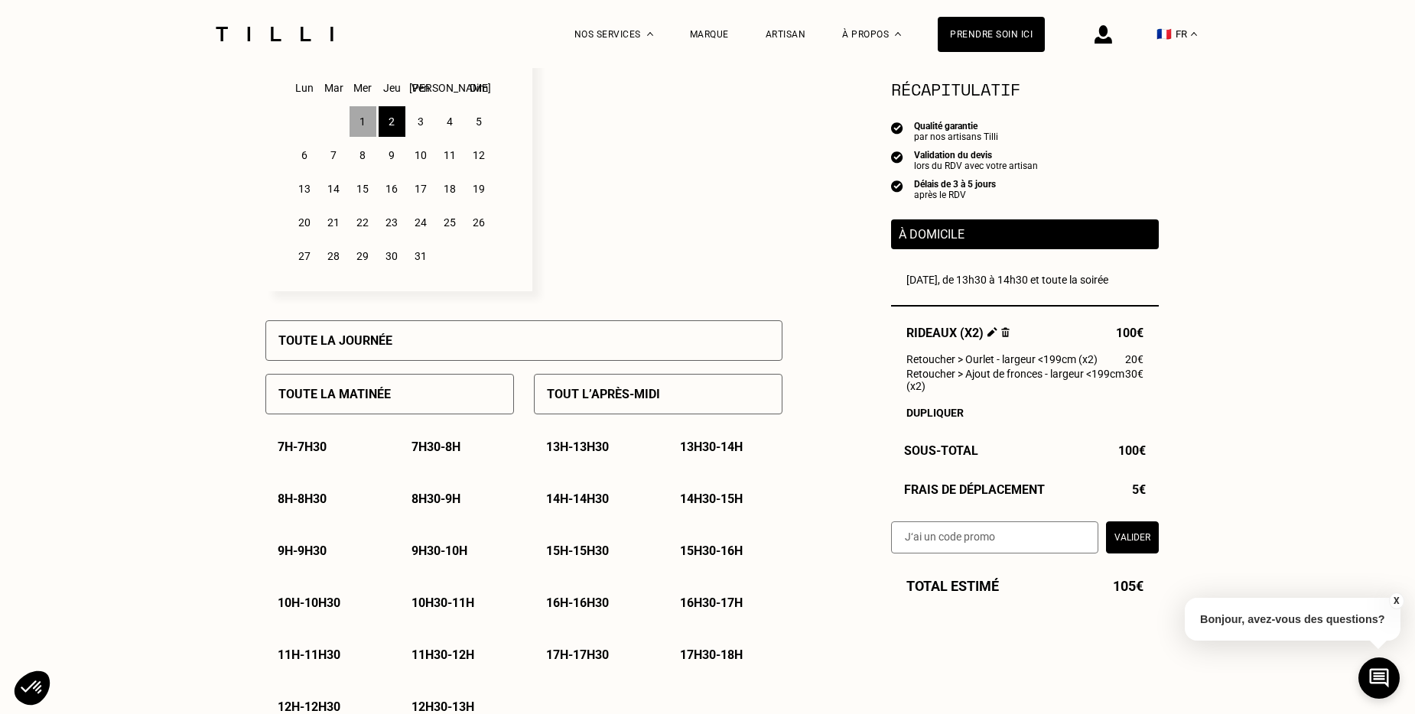
click at [495, 405] on div "Toute la matinée" at bounding box center [389, 394] width 249 height 41
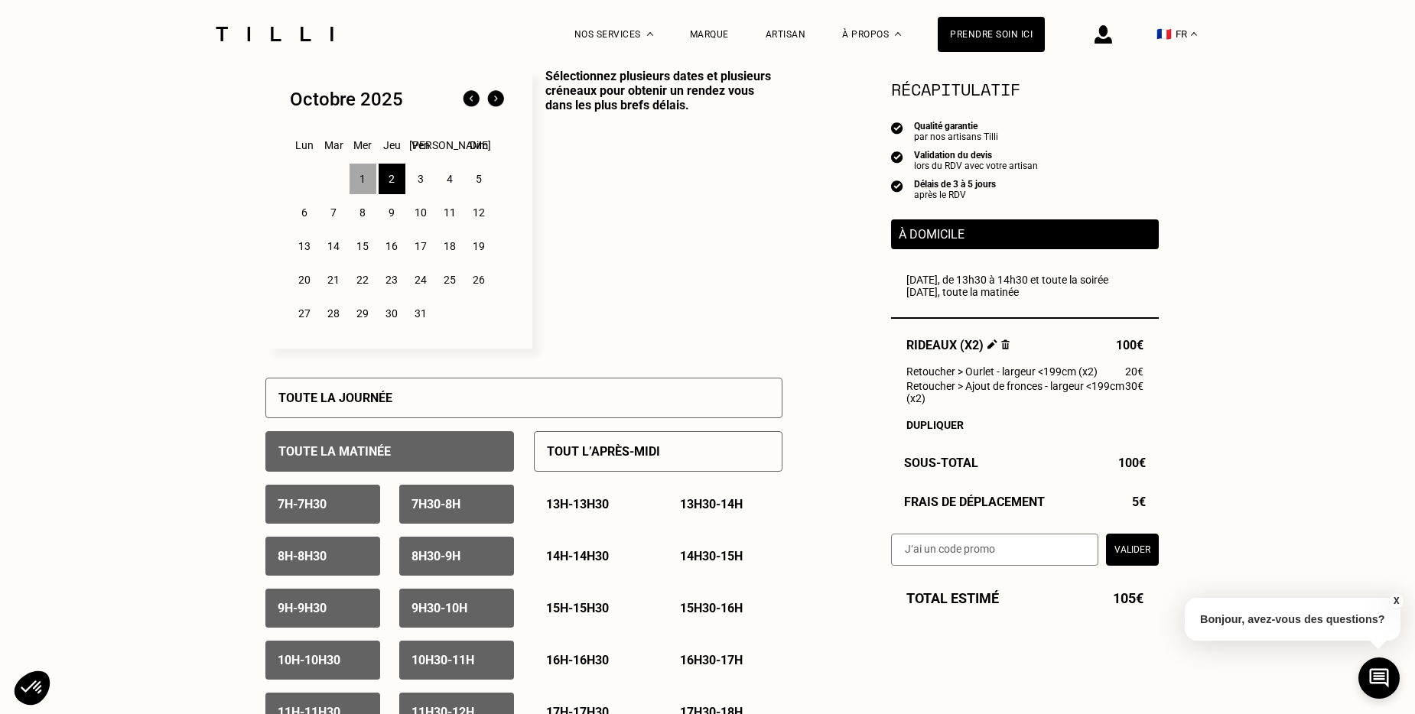
scroll to position [382, 0]
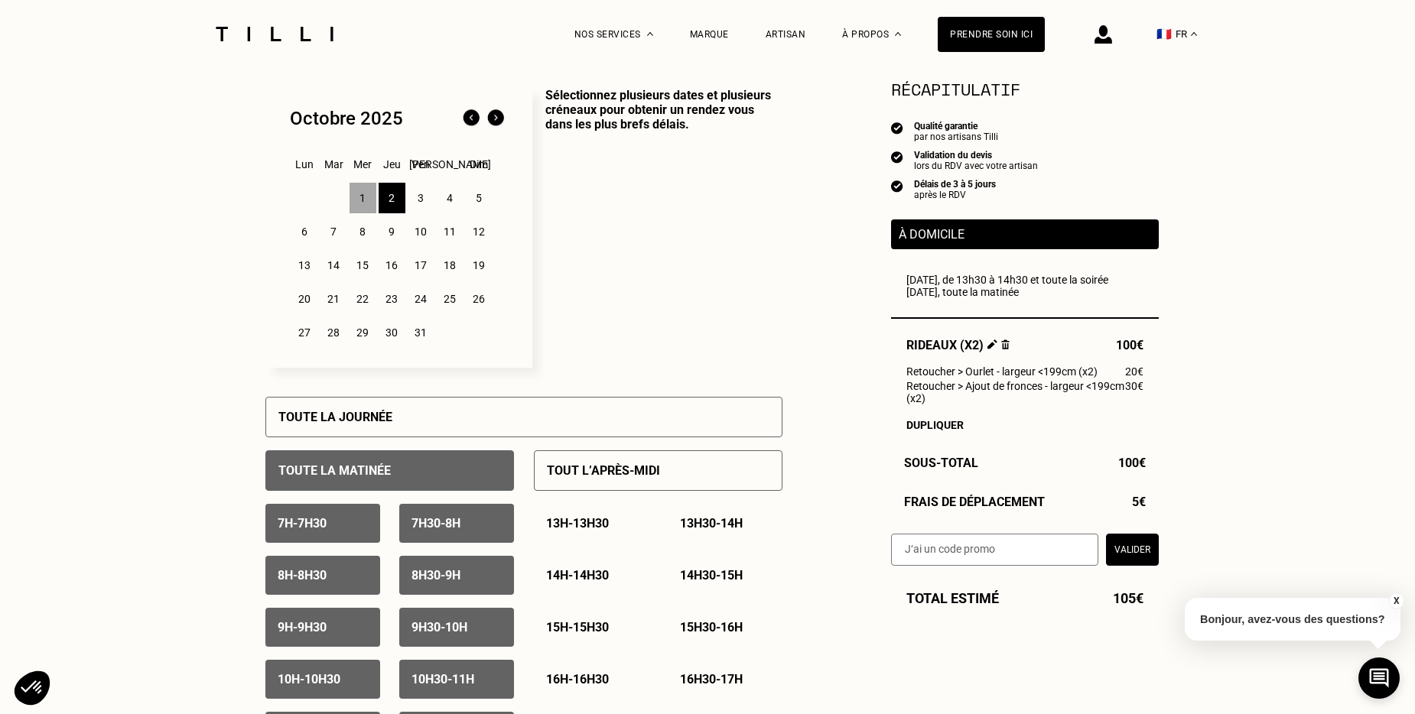
click at [604, 477] on p "Tout l’après-midi" at bounding box center [603, 471] width 113 height 15
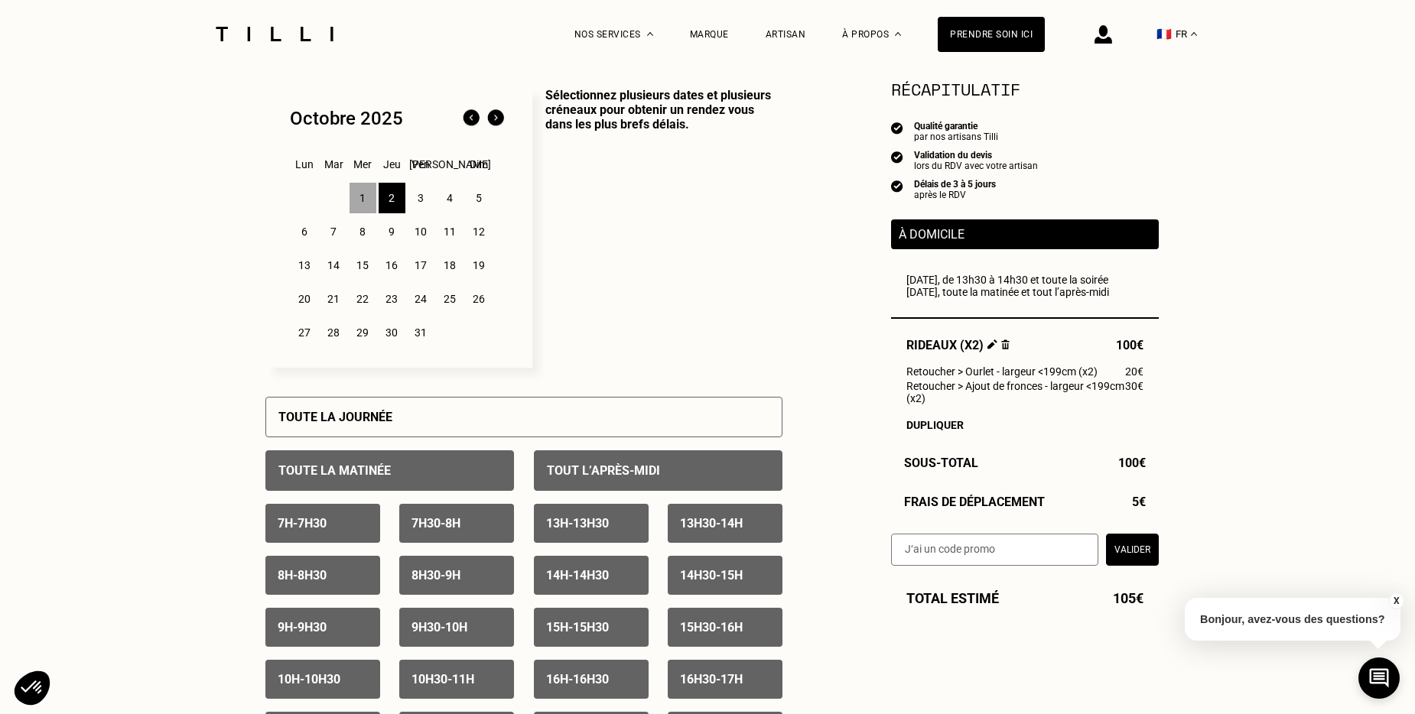
click at [367, 201] on div "1" at bounding box center [363, 198] width 27 height 31
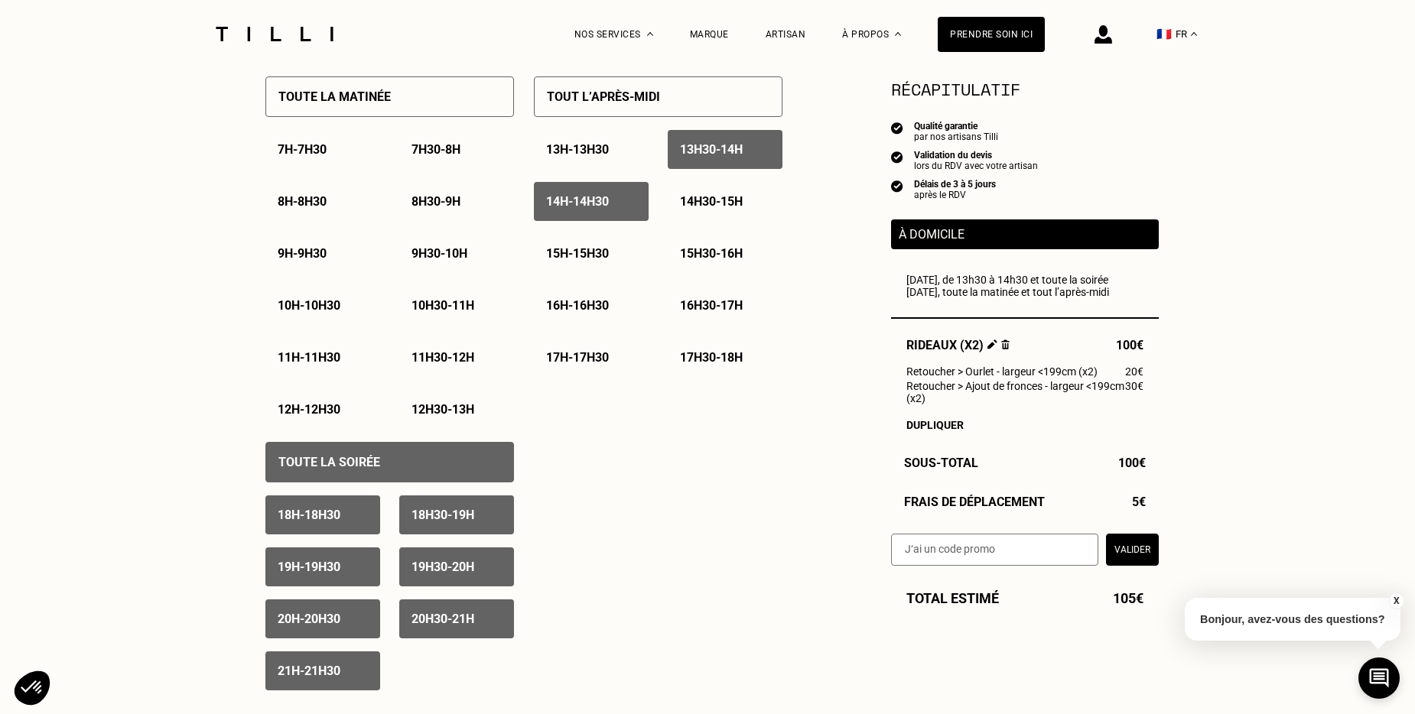
scroll to position [765, 0]
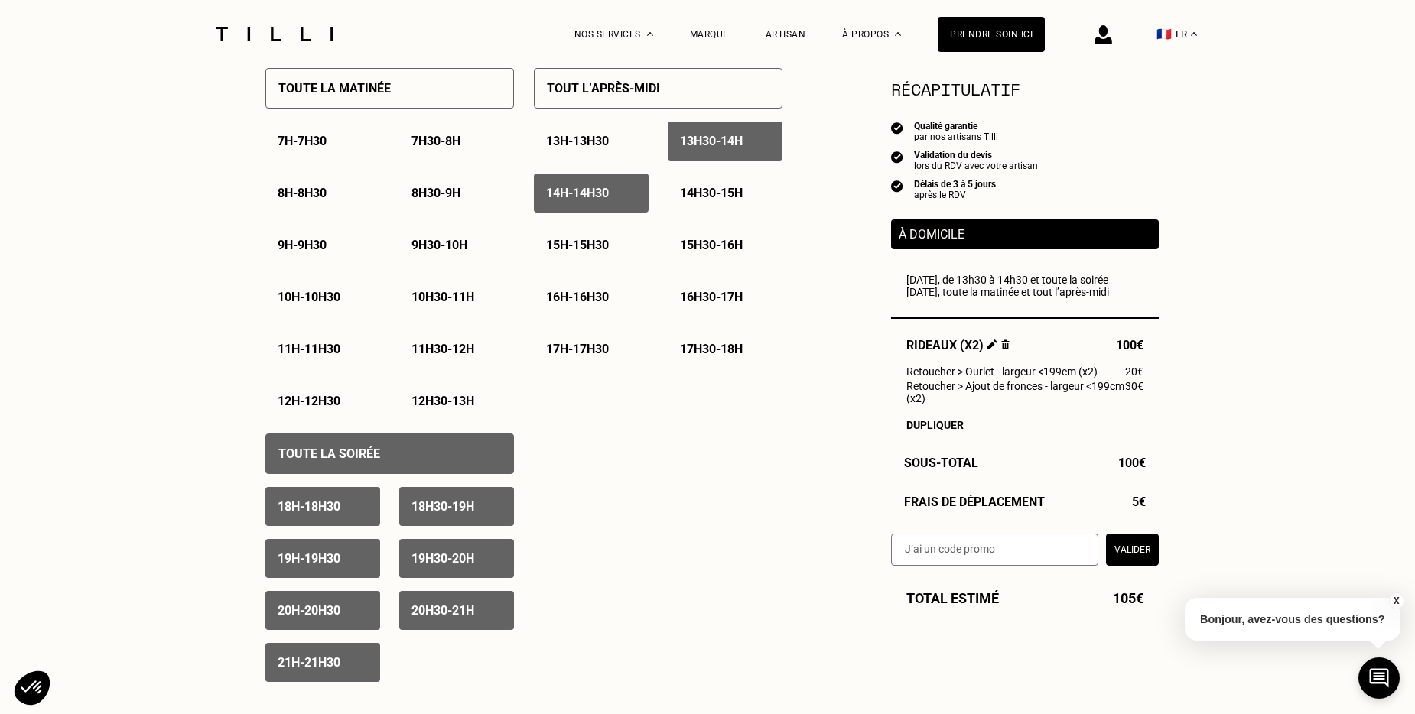
click at [353, 509] on div "18h - 18h30" at bounding box center [322, 506] width 115 height 39
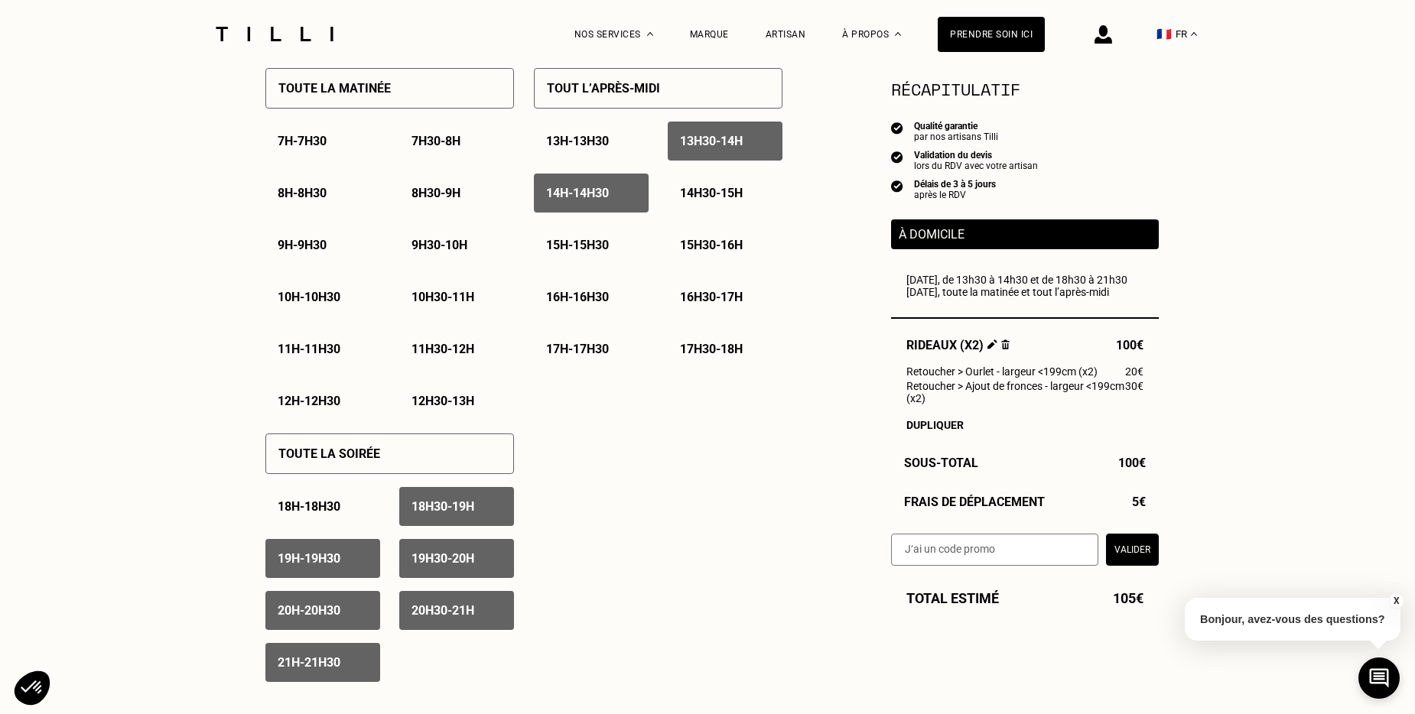
click at [490, 509] on div "18h30 - 19h" at bounding box center [456, 506] width 115 height 39
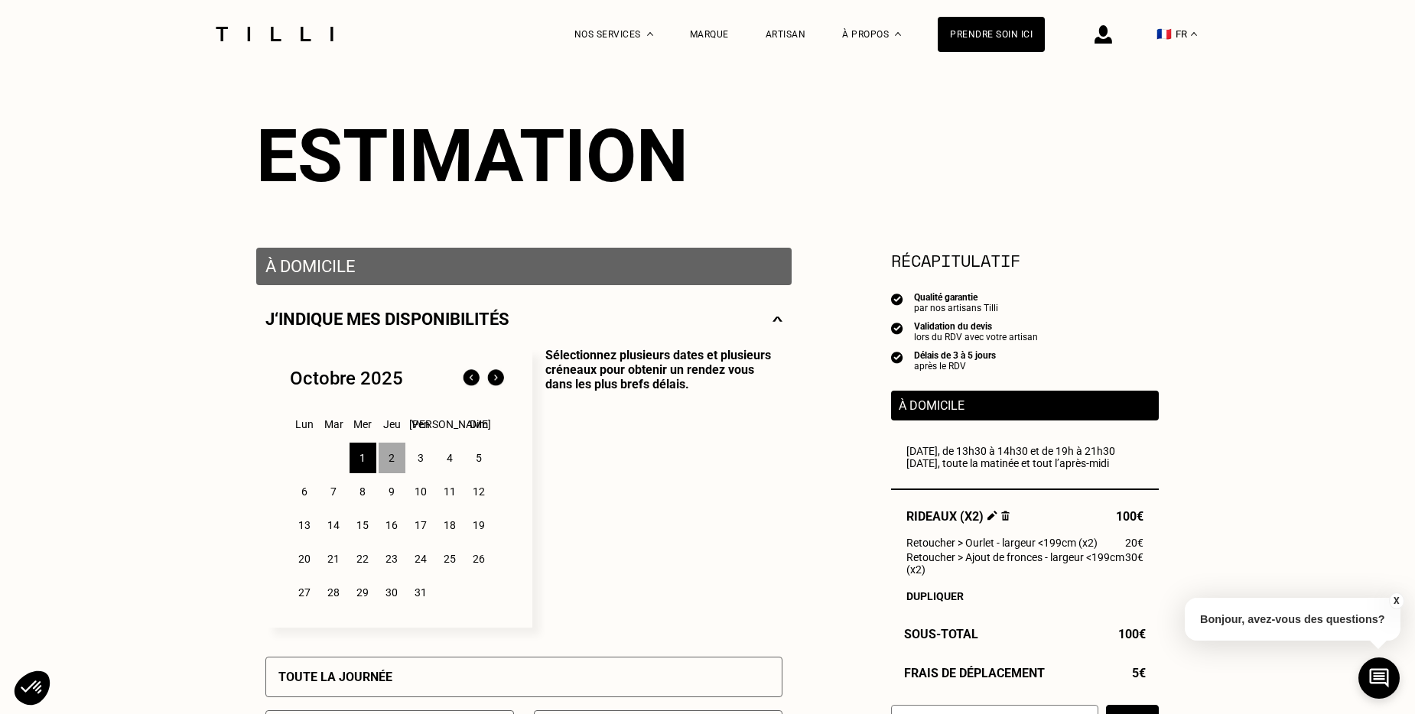
scroll to position [76, 0]
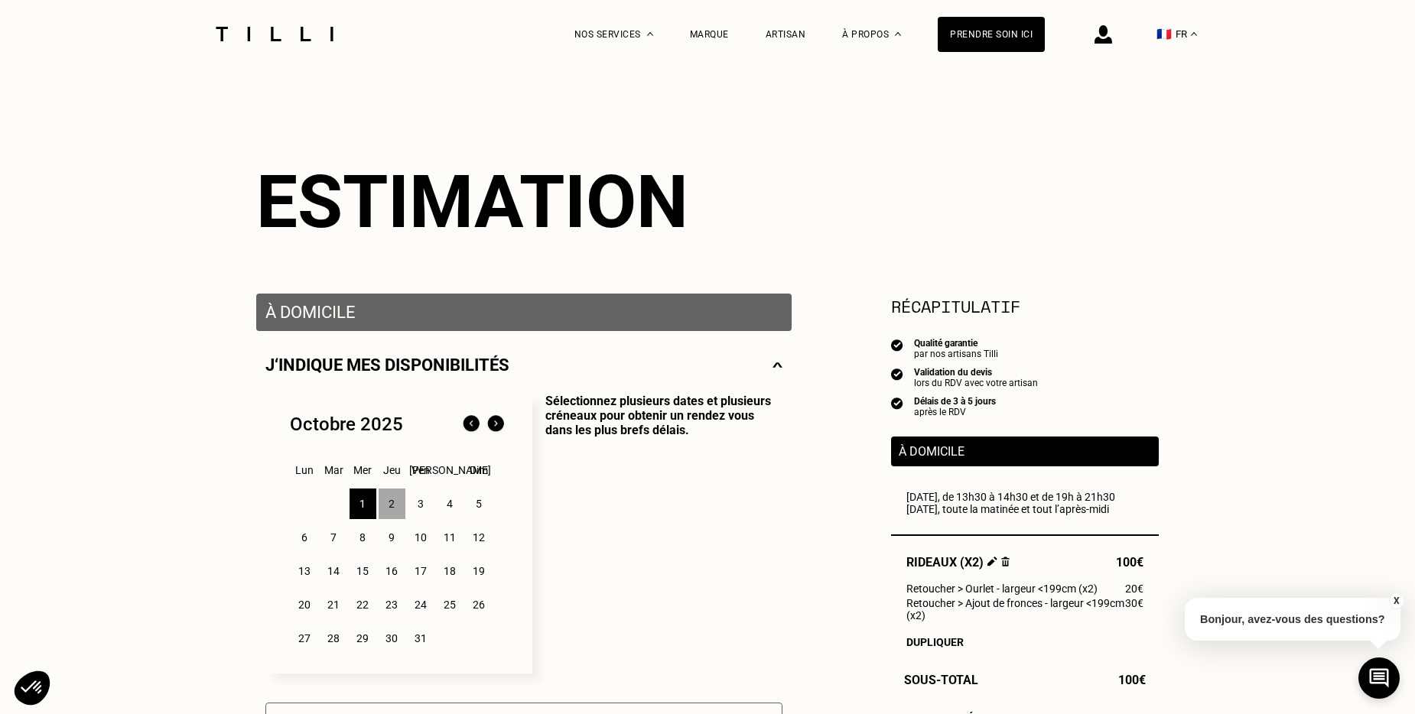
click at [400, 506] on div "2" at bounding box center [392, 504] width 27 height 31
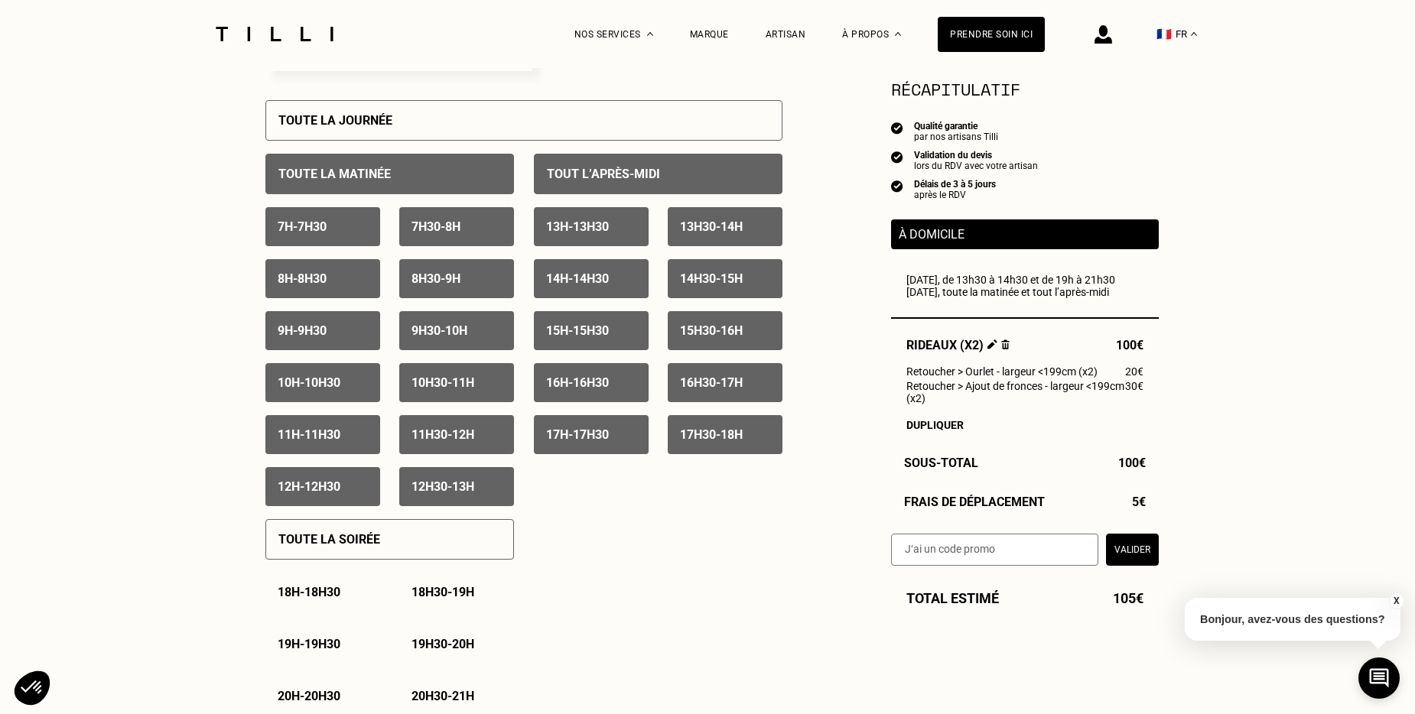
scroll to position [688, 0]
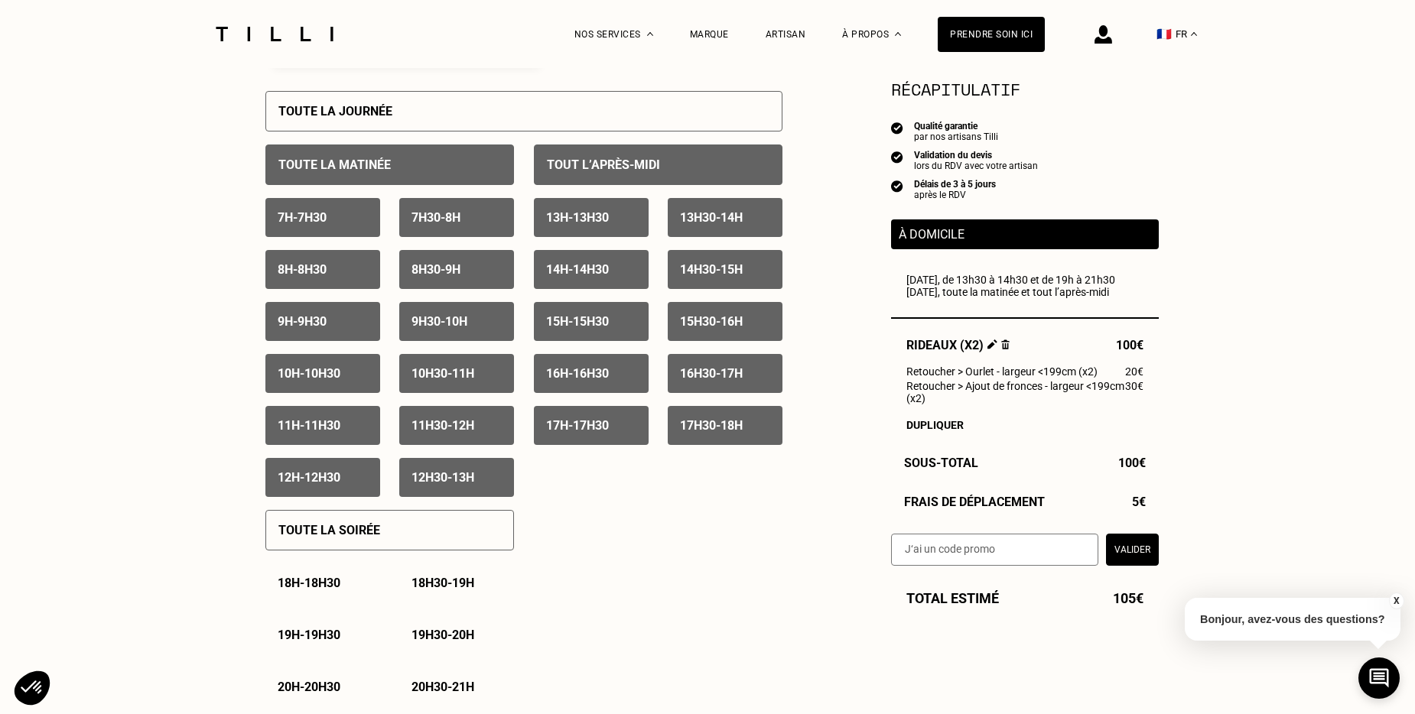
click at [1141, 566] on button "Valider" at bounding box center [1132, 550] width 53 height 32
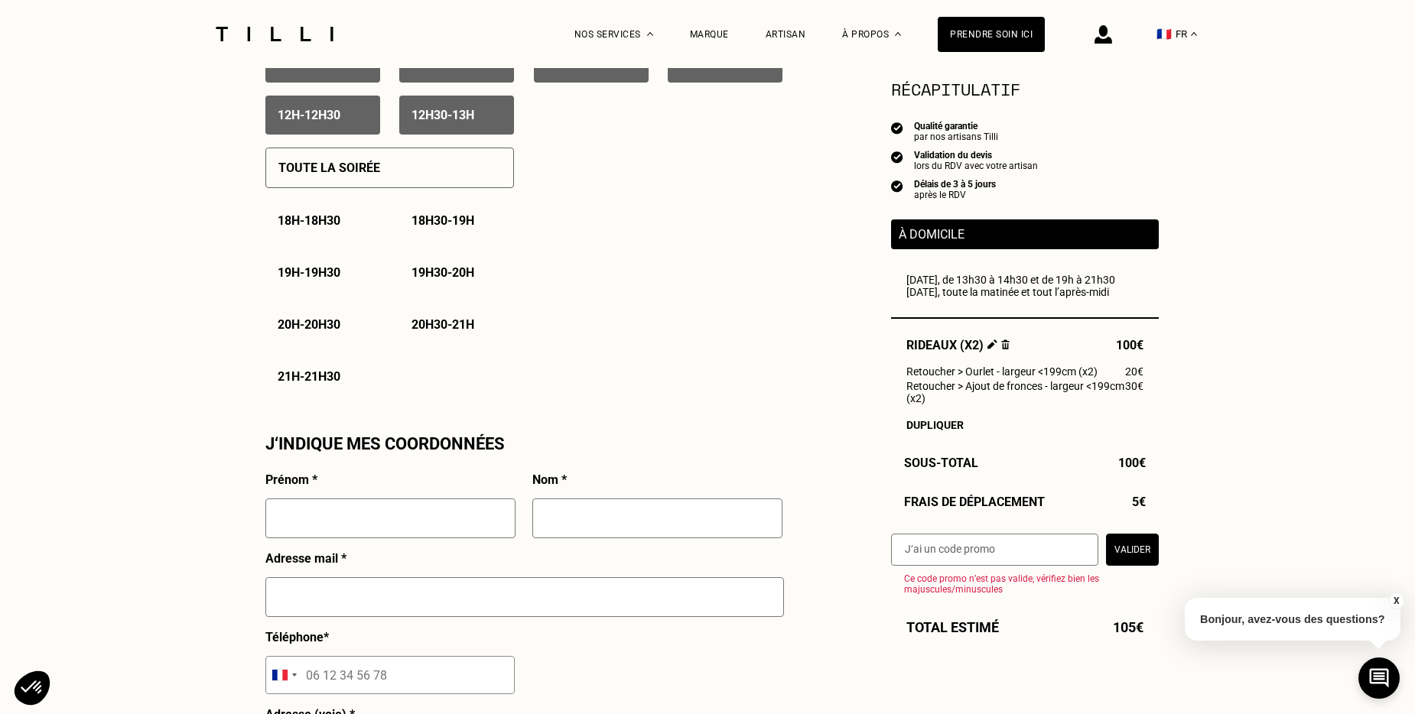
scroll to position [1224, 0]
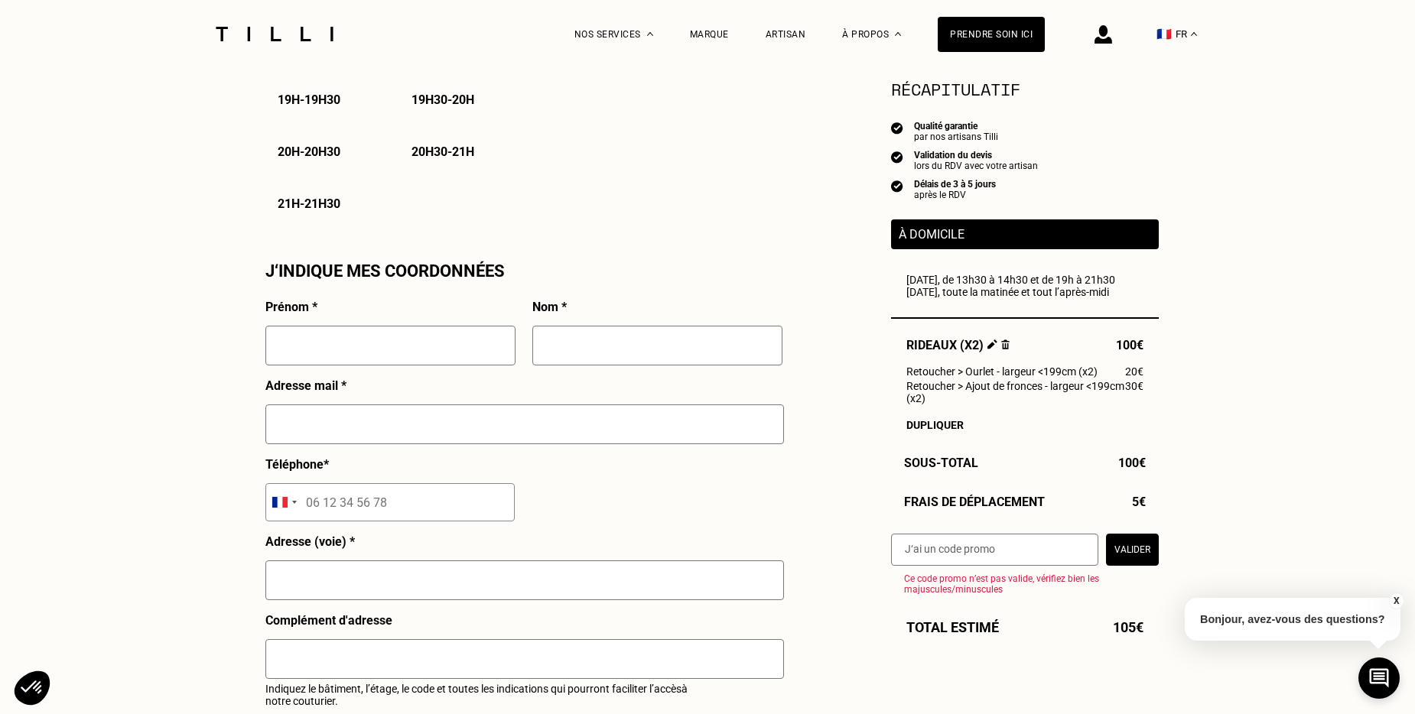
click at [349, 349] on input "text" at bounding box center [390, 346] width 250 height 40
click at [443, 354] on input "text" at bounding box center [390, 346] width 250 height 40
type input "[PERSON_NAME]"
type input "[PERSON_NAME][EMAIL_ADDRESS][DOMAIN_NAME]"
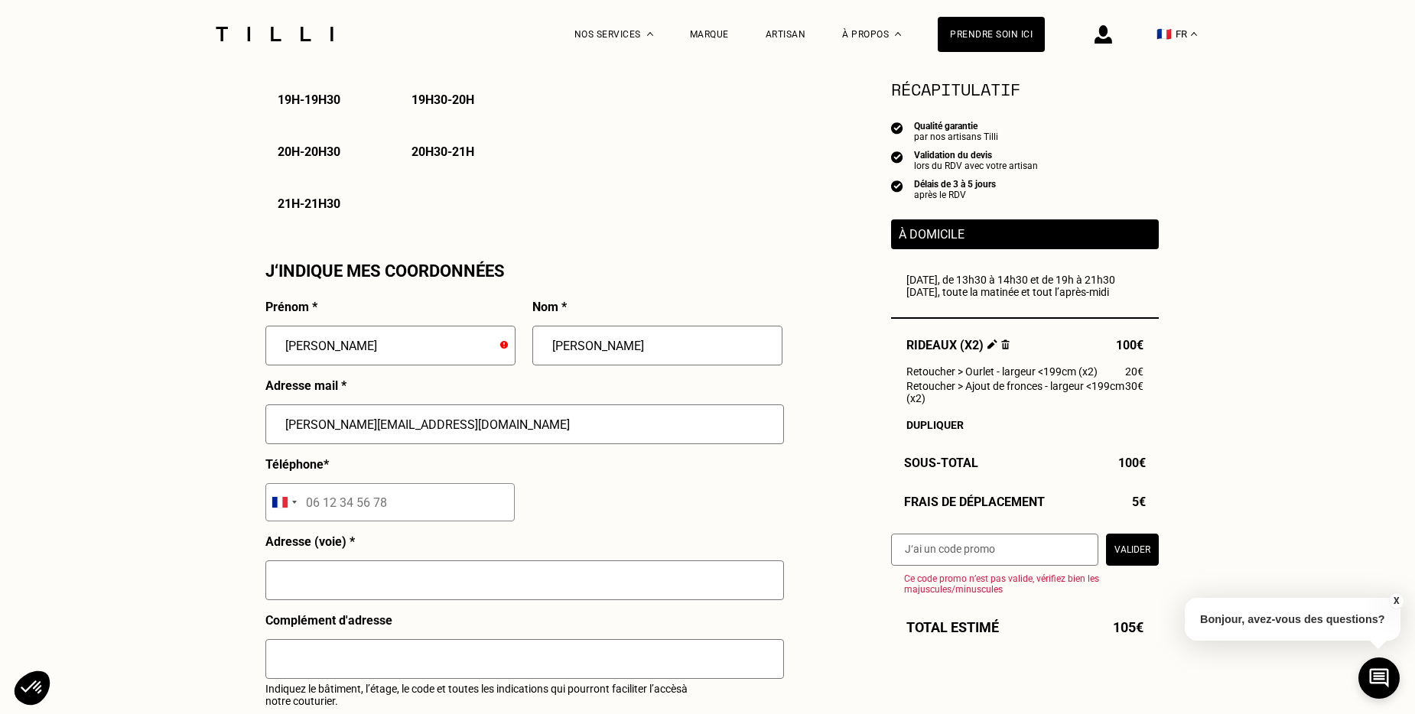
type input "[STREET_ADDRESS]"
type input "[GEOGRAPHIC_DATA]"
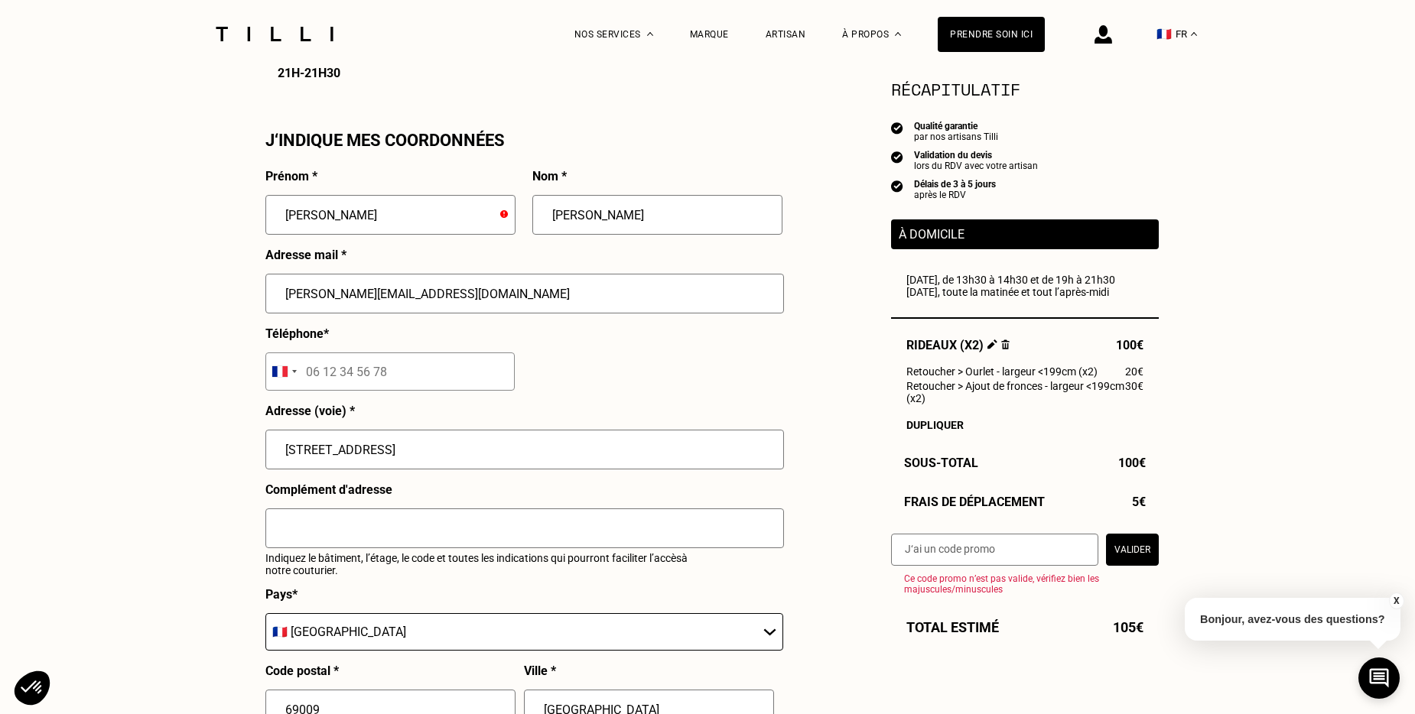
scroll to position [1377, 0]
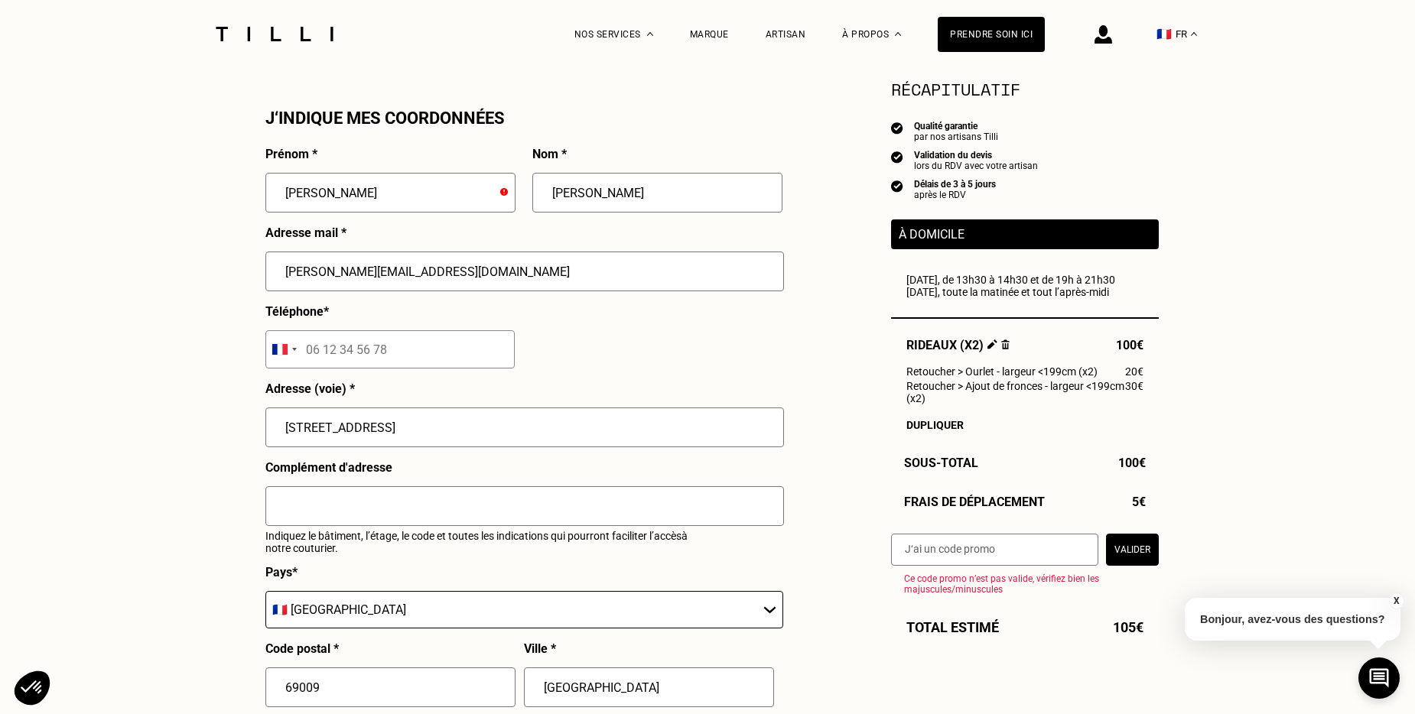
click at [454, 362] on input "tel" at bounding box center [389, 349] width 249 height 38
type input "06 22 97 78 48"
drag, startPoint x: 511, startPoint y: 436, endPoint x: 381, endPoint y: 438, distance: 130.1
click at [381, 438] on input "[STREET_ADDRESS]" at bounding box center [524, 428] width 519 height 40
type input "[STREET_ADDRESS]"
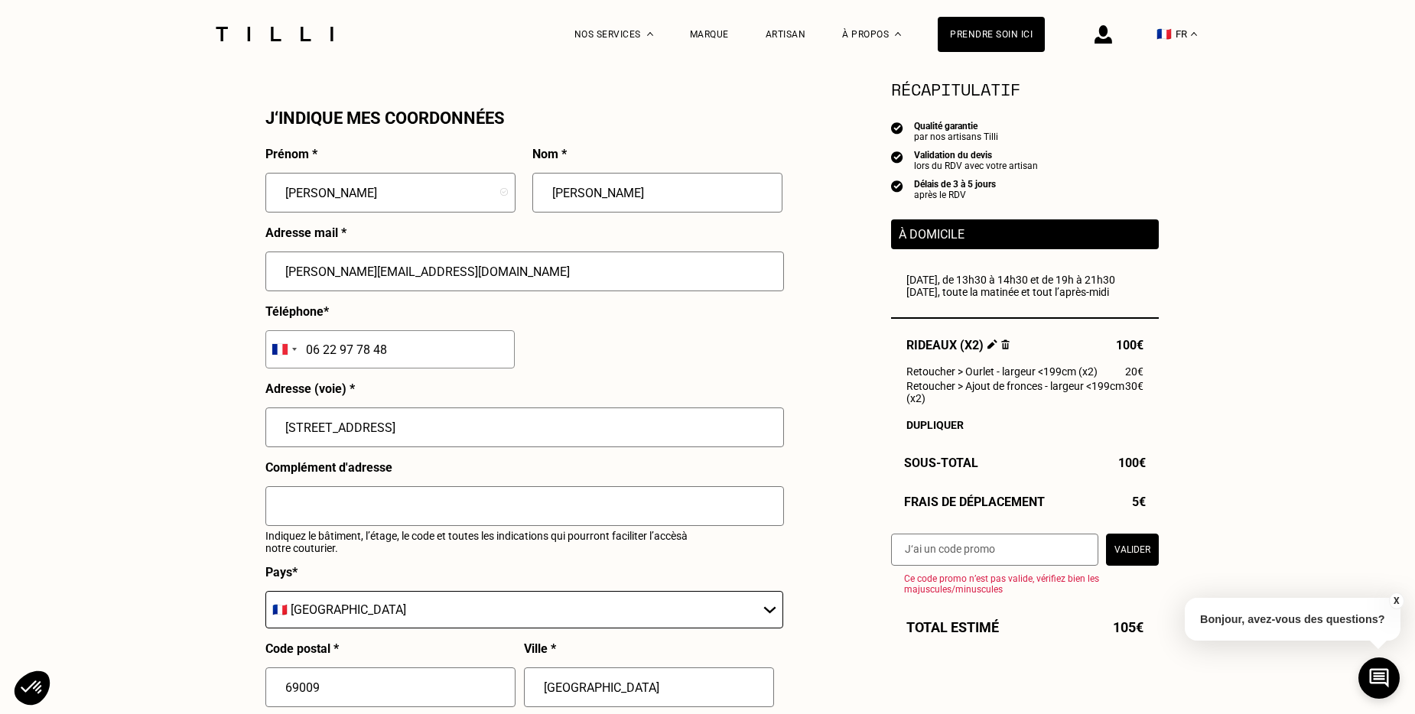
click at [642, 510] on input "text" at bounding box center [524, 506] width 519 height 40
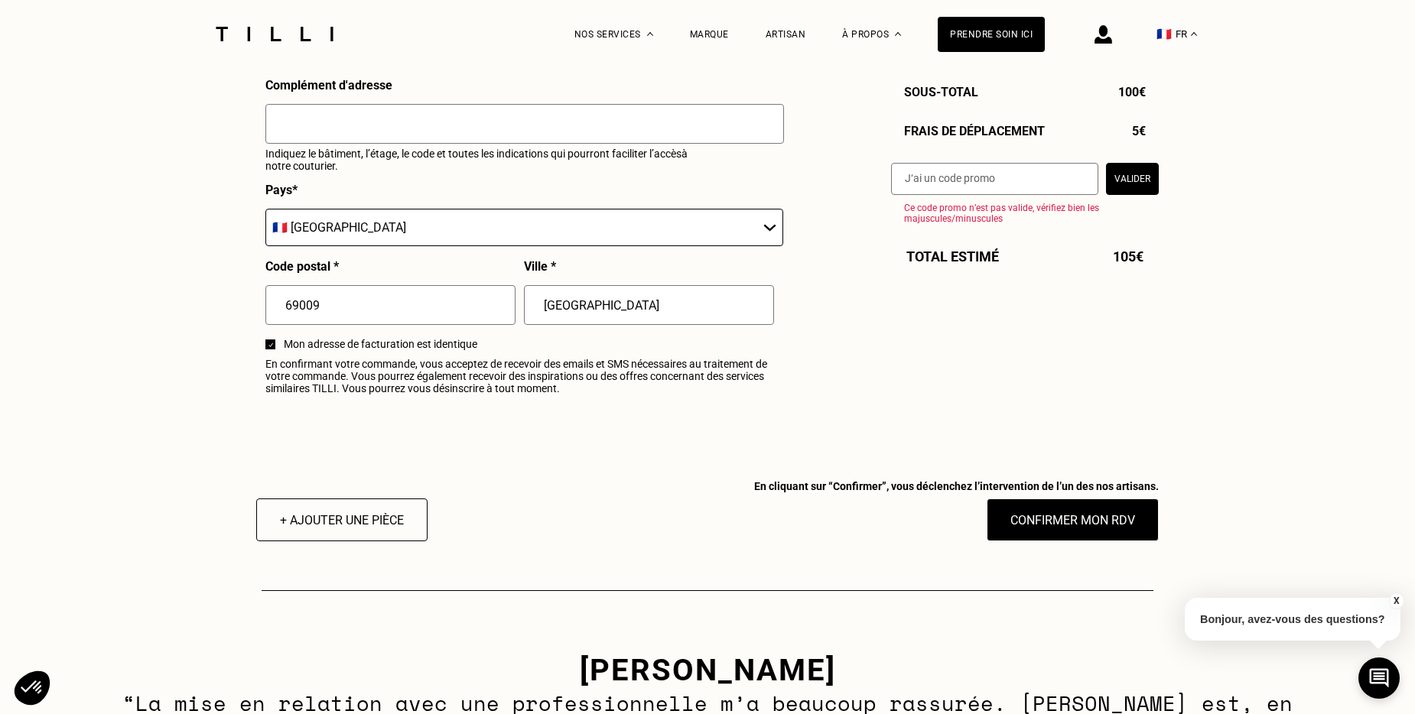
scroll to position [1683, 0]
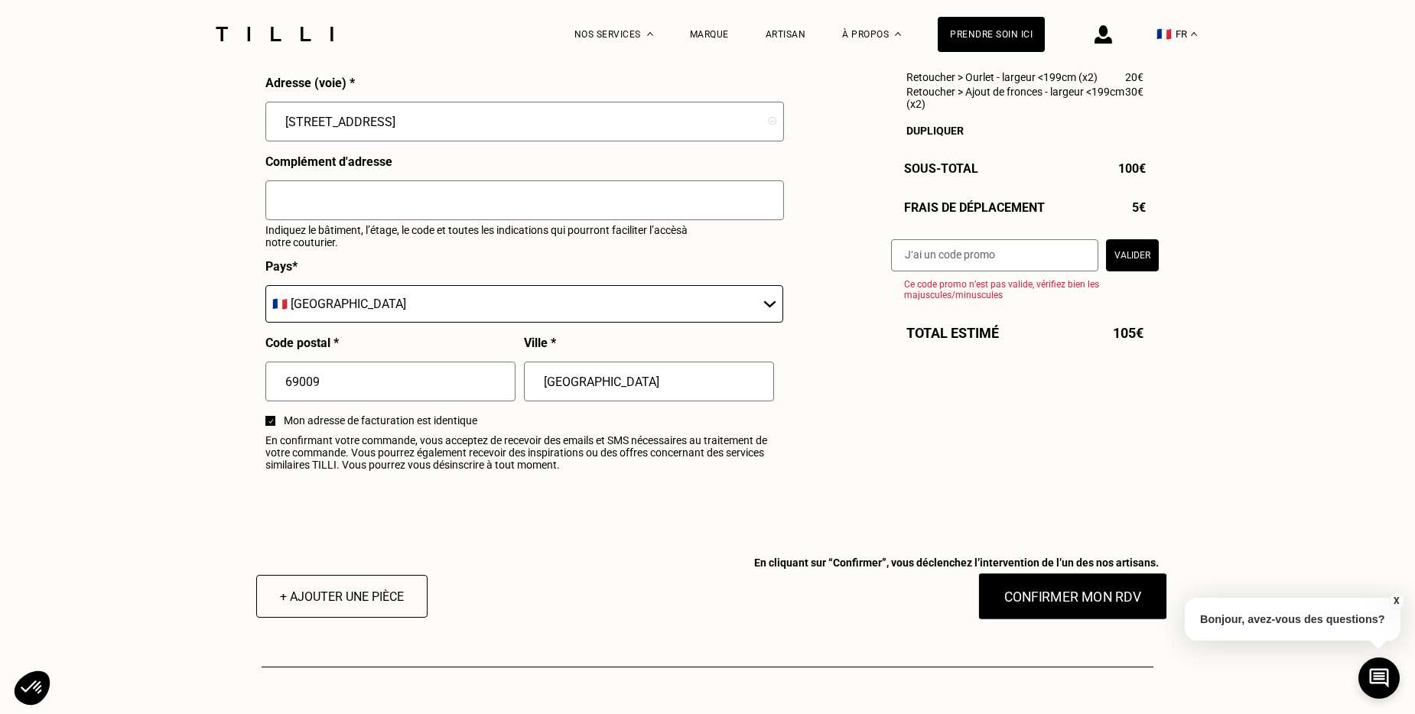
click at [1111, 604] on button "Confirmer mon RDV" at bounding box center [1073, 596] width 190 height 47
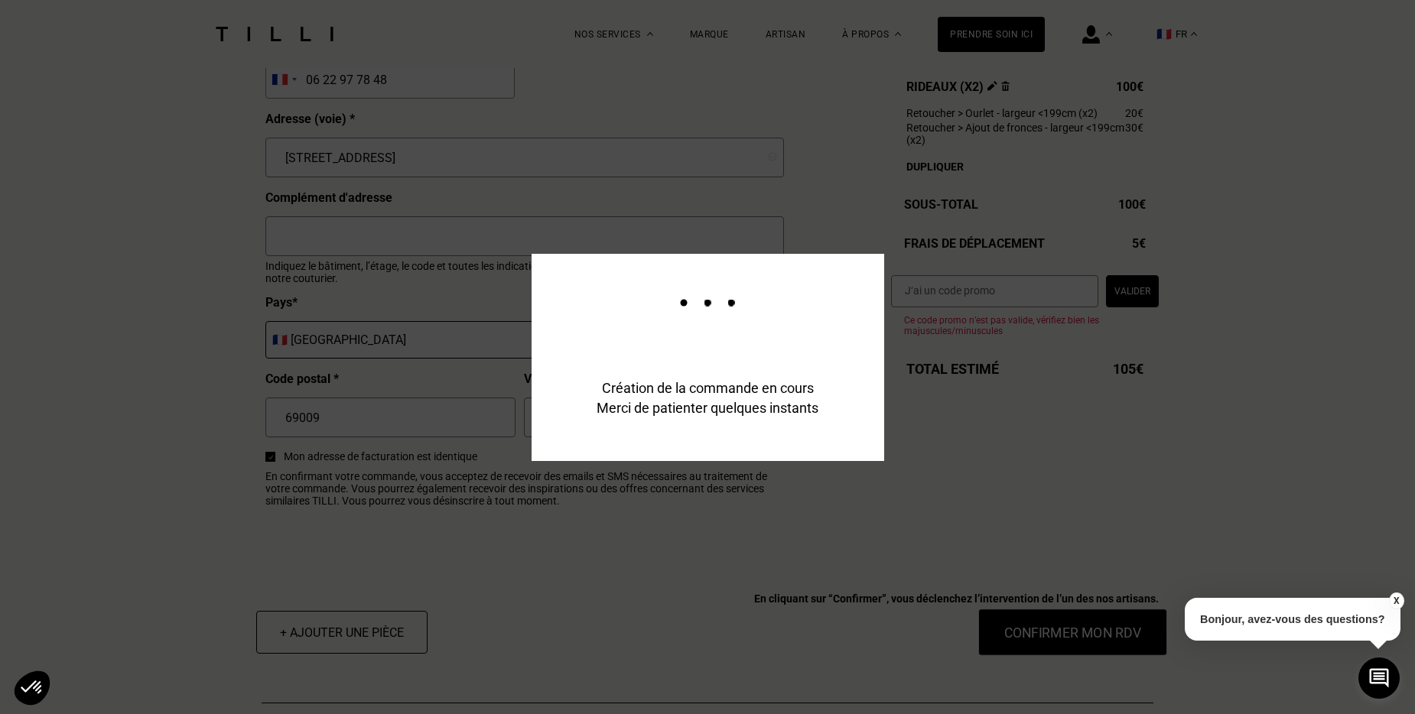
scroll to position [1720, 0]
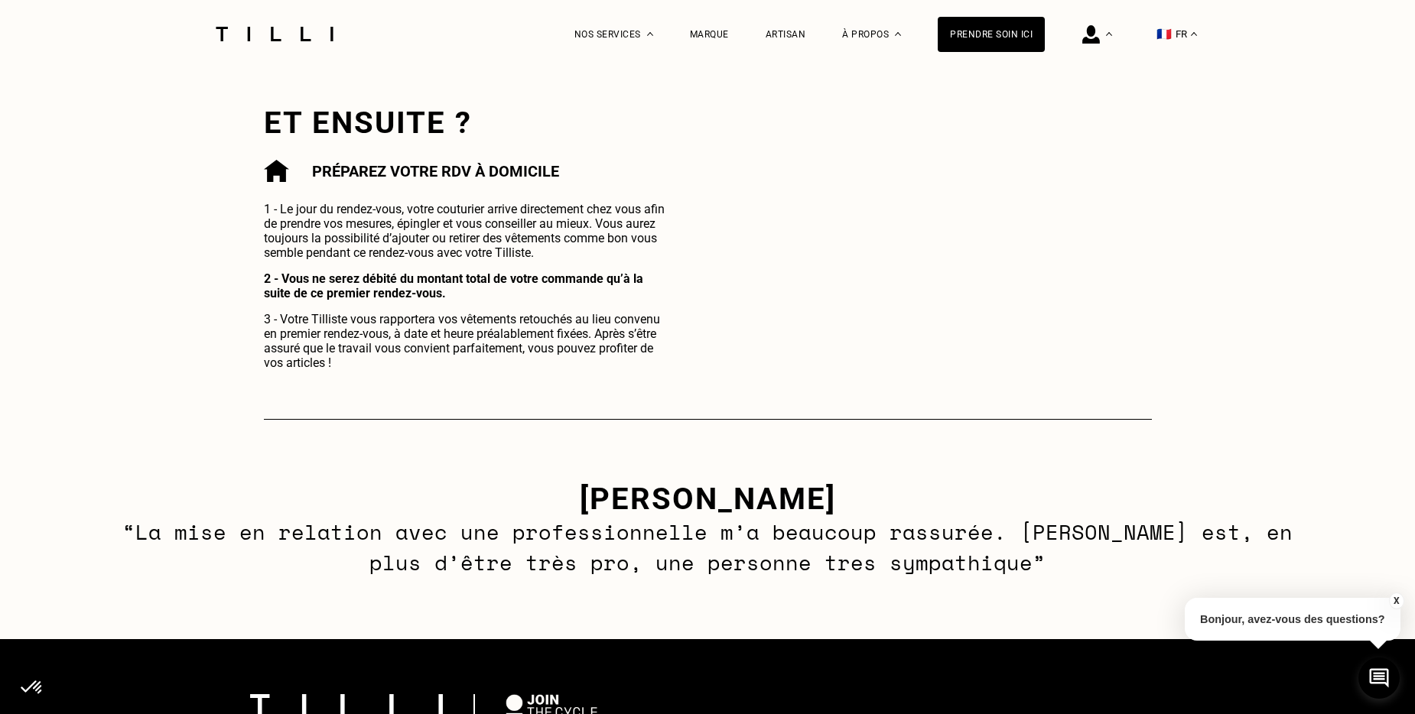
scroll to position [765, 0]
